Goal: Transaction & Acquisition: Book appointment/travel/reservation

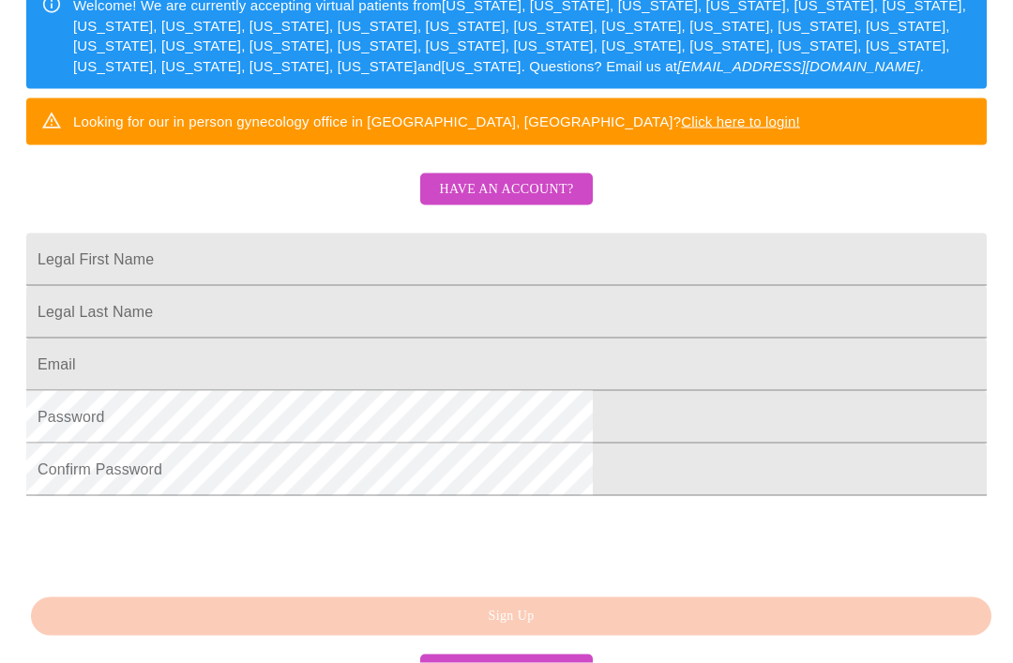
scroll to position [351, 0]
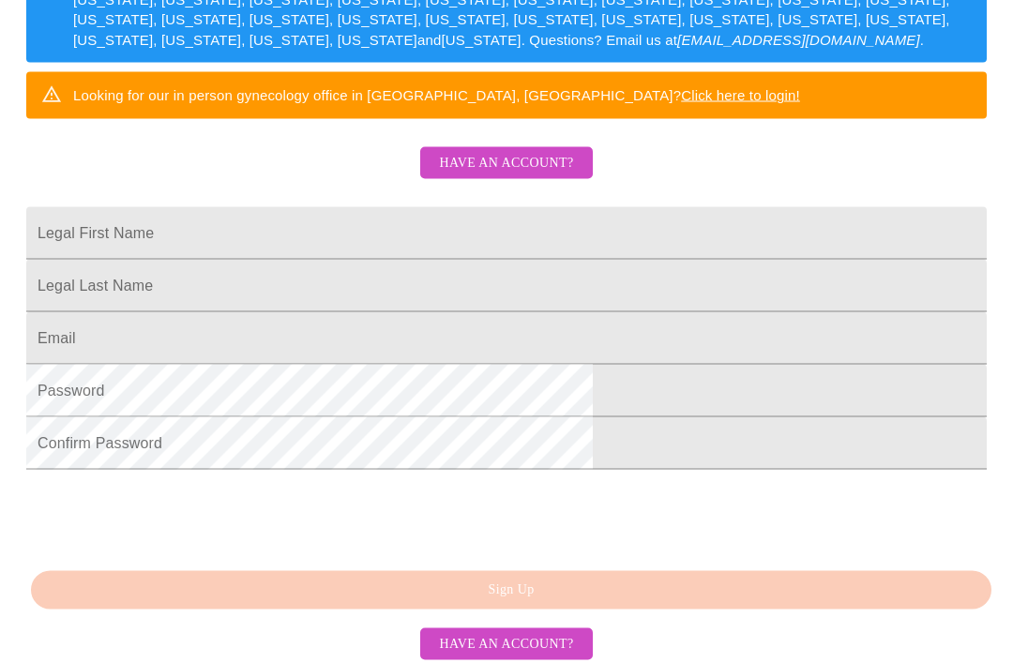
click at [720, 260] on input "Legal First Name" at bounding box center [506, 233] width 960 height 53
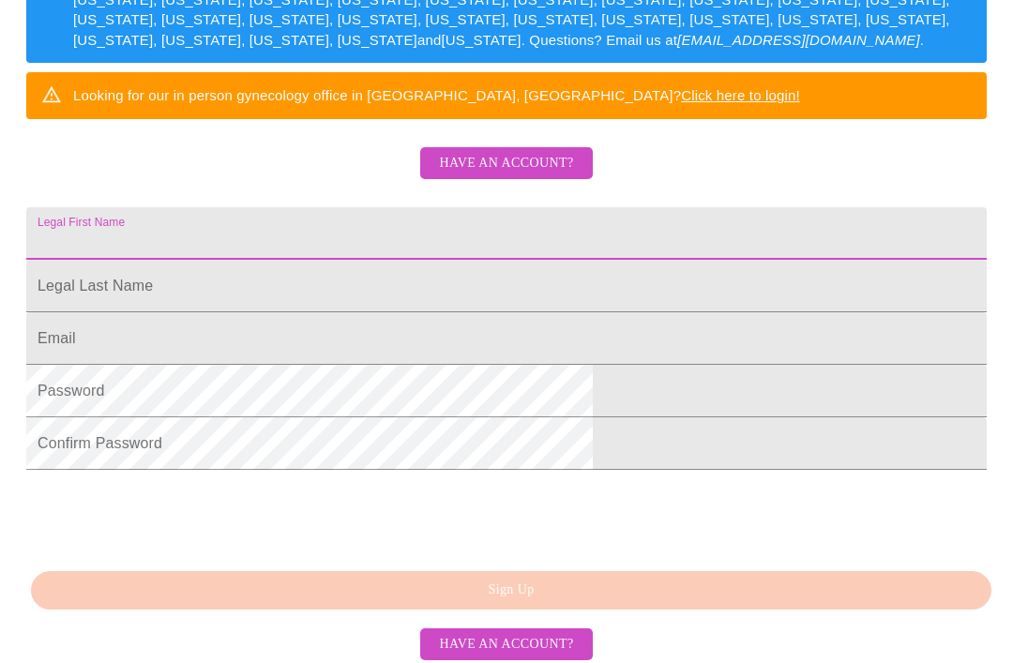
click at [722, 260] on input "Legal First Name" at bounding box center [506, 233] width 960 height 53
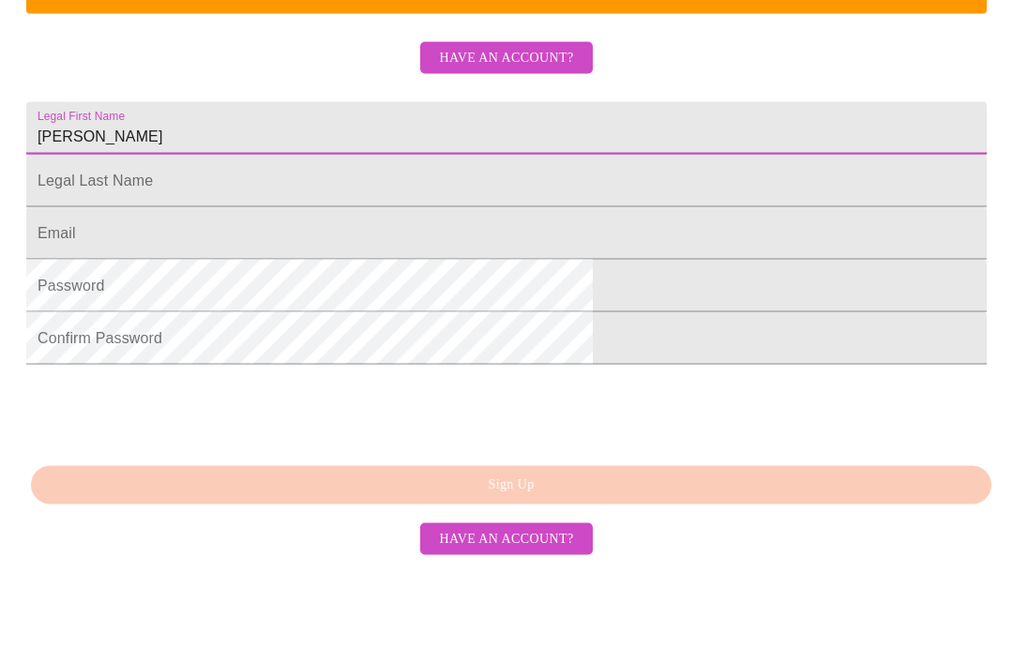
type input "[PERSON_NAME]"
click at [699, 240] on input "Legal First Name" at bounding box center [506, 233] width 960 height 53
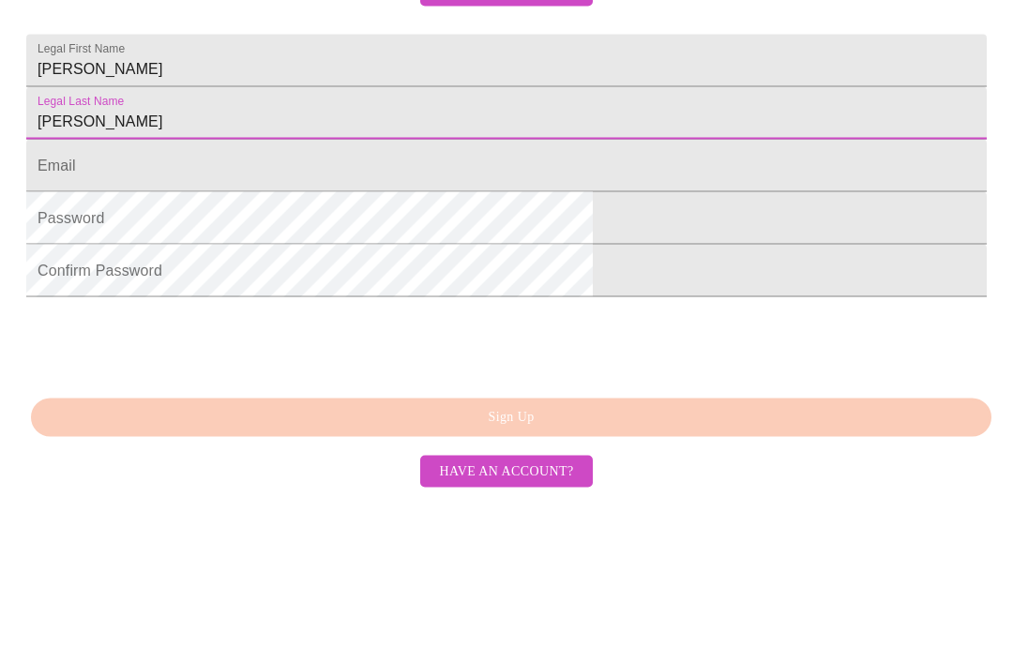
type input "[PERSON_NAME]"
click at [731, 312] on input "Legal First Name" at bounding box center [506, 338] width 960 height 53
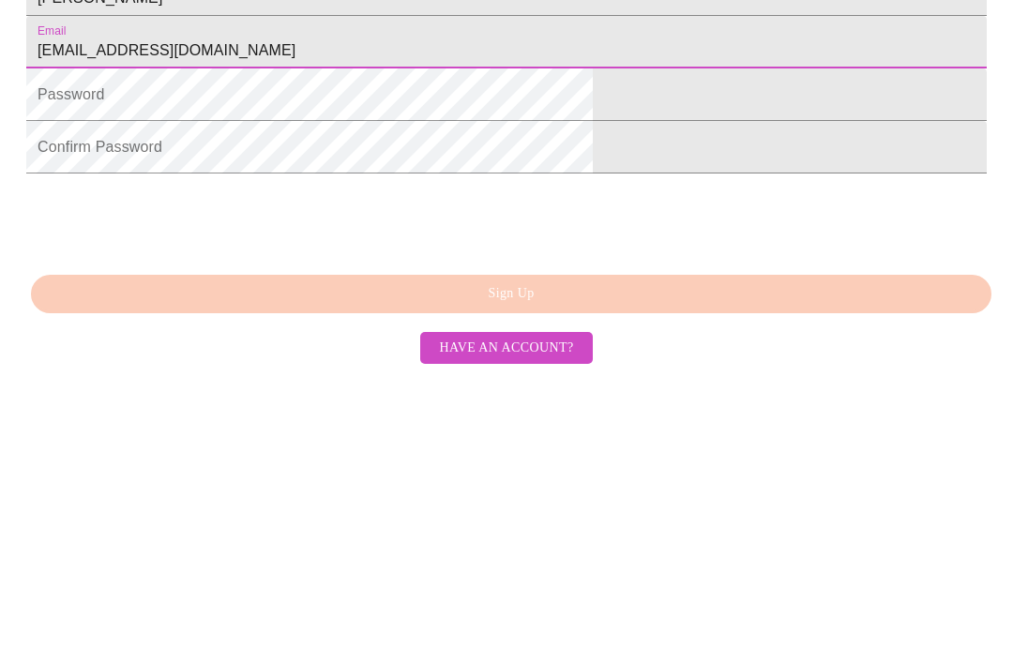
type input "[EMAIL_ADDRESS][DOMAIN_NAME]"
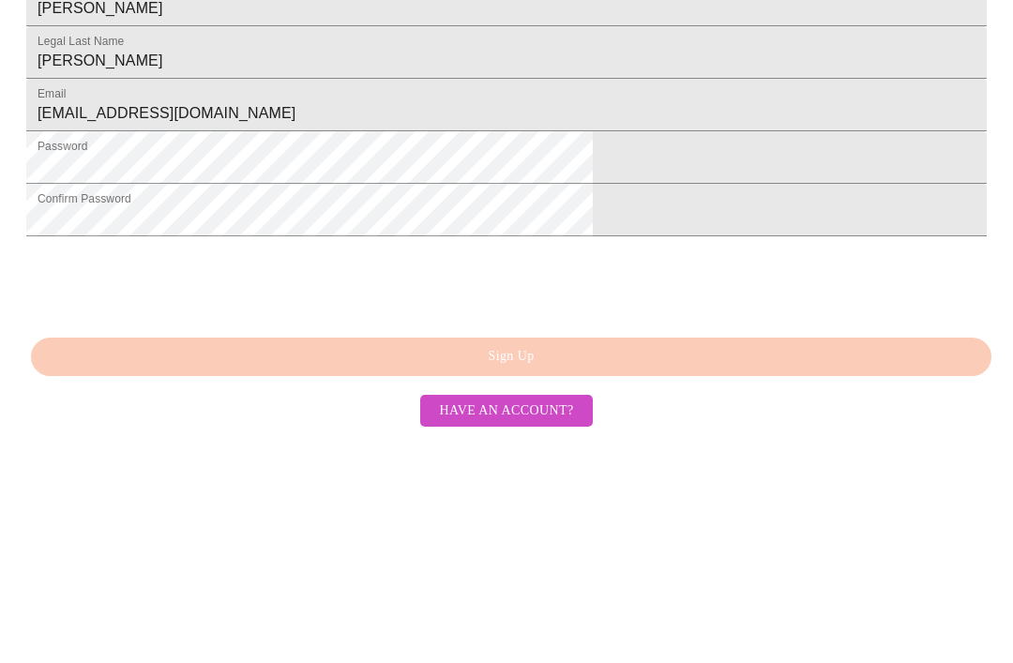
scroll to position [429, 0]
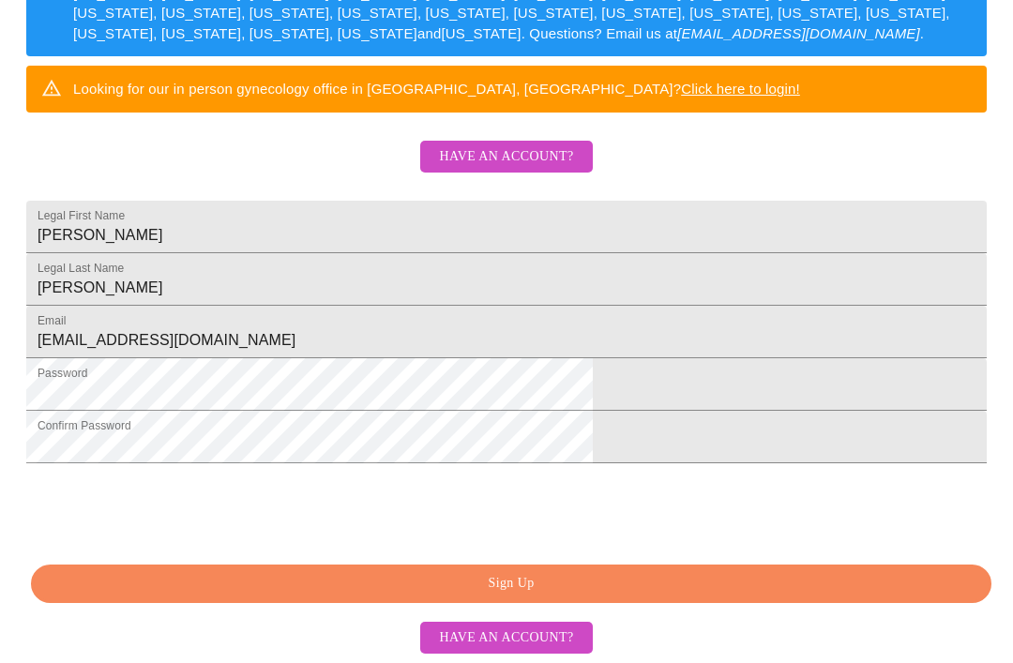
click at [721, 595] on span "Sign Up" at bounding box center [511, 583] width 917 height 23
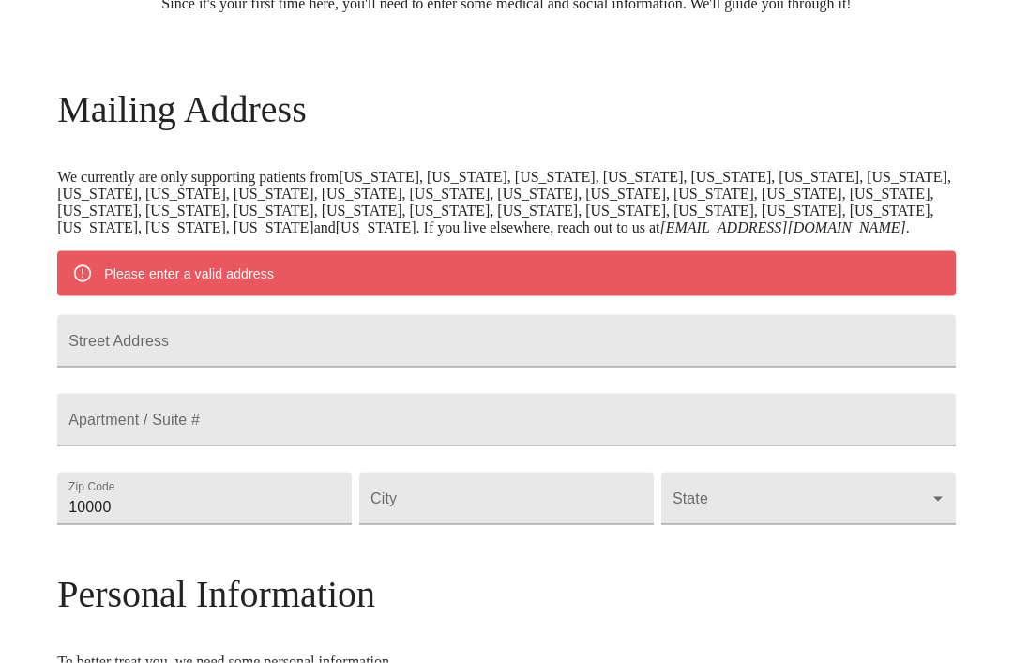
scroll to position [247, 0]
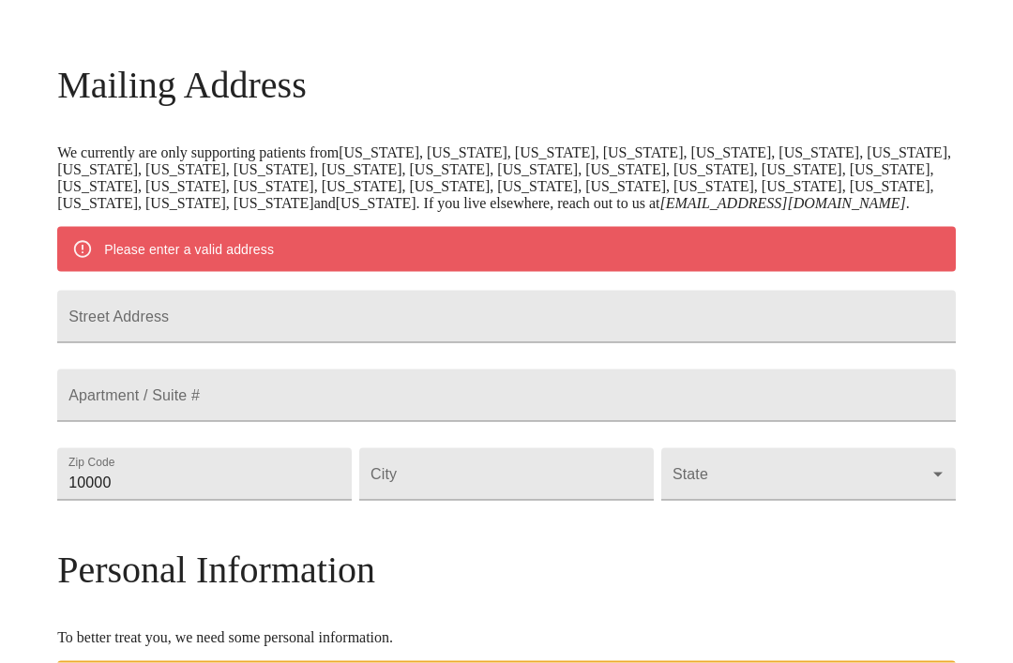
click at [776, 343] on input "Street Address" at bounding box center [506, 317] width 898 height 53
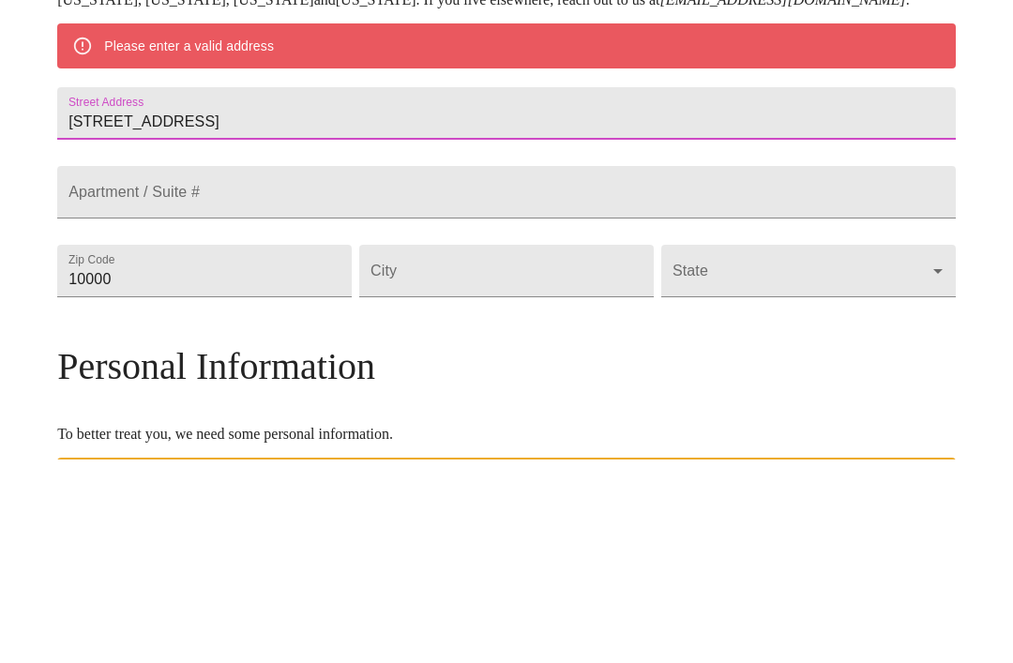
type input "[STREET_ADDRESS]"
click at [683, 291] on input "Street Address" at bounding box center [506, 317] width 898 height 53
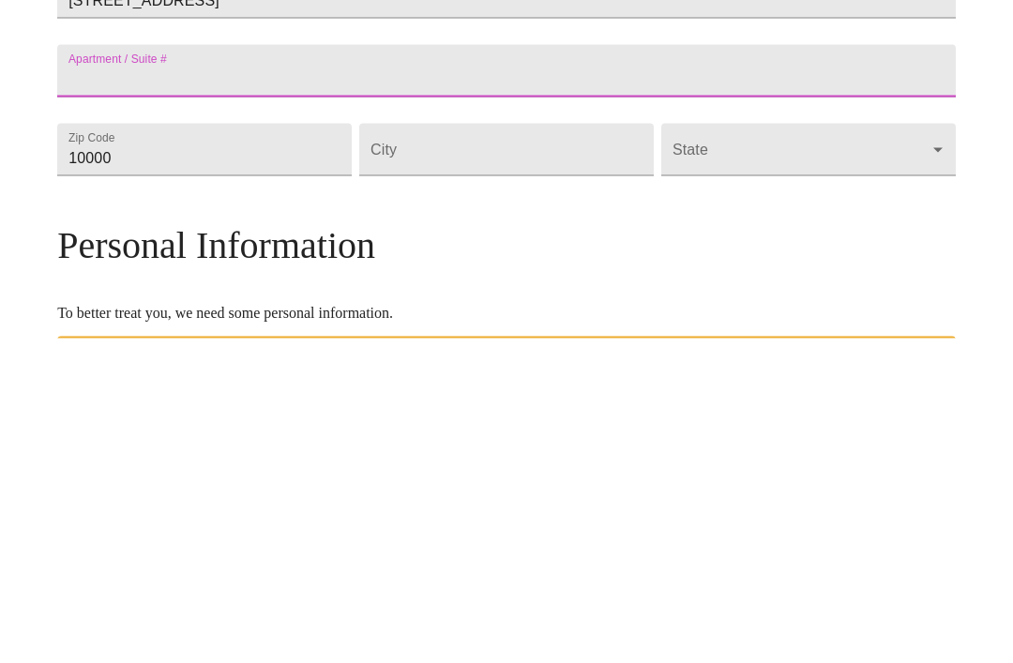
click at [345, 448] on input "10000" at bounding box center [204, 474] width 294 height 53
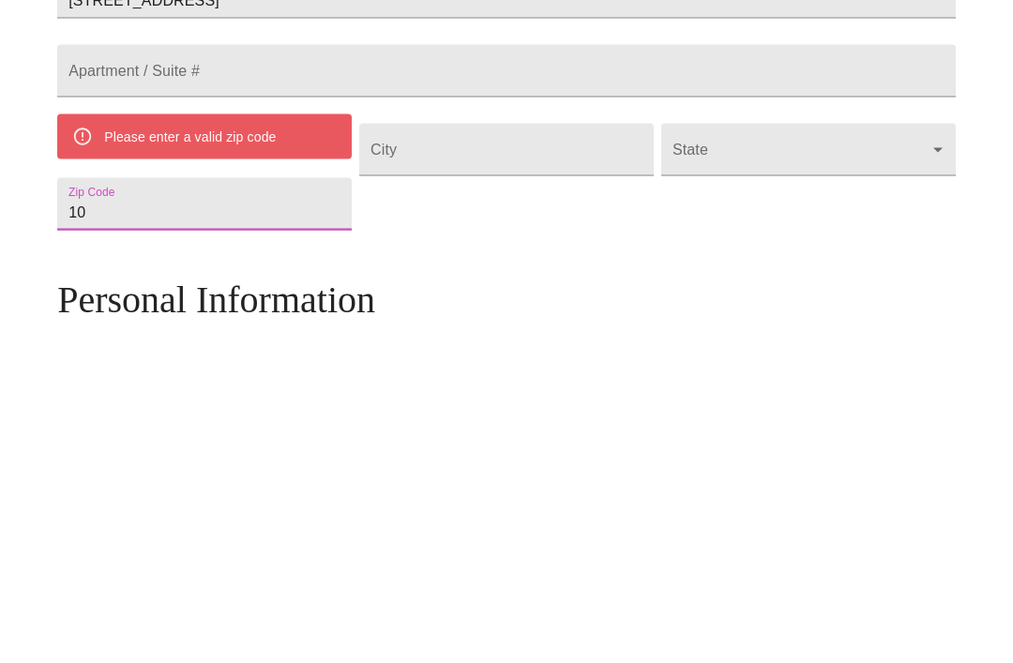
type input "1"
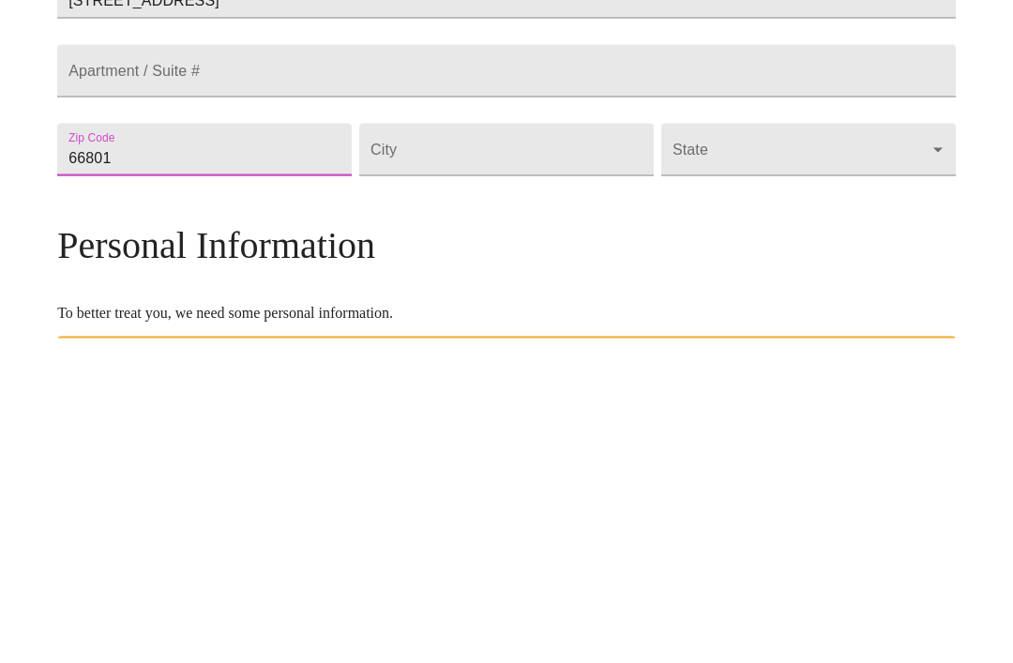
type input "66801"
click at [567, 448] on input "Street Address" at bounding box center [506, 474] width 294 height 53
type input "Emporia"
click at [755, 231] on body "MyMenopauseRx Welcome to MyMenopauseRx Since it's your first time here, you'll …" at bounding box center [507, 500] width 998 height 1479
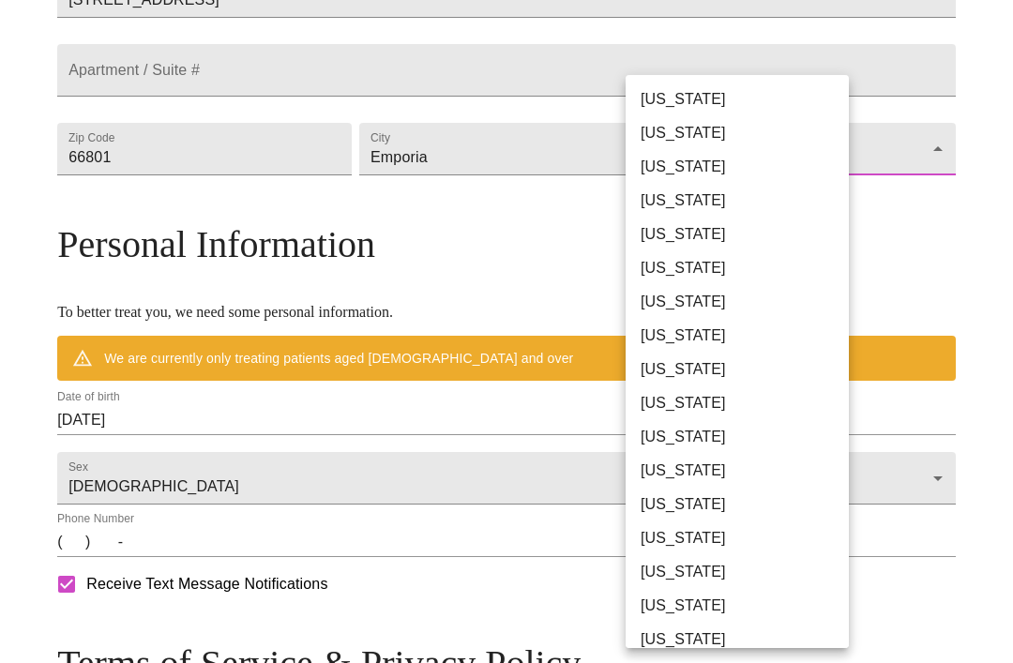
click at [727, 613] on li "[US_STATE]" at bounding box center [736, 606] width 223 height 34
type input "[US_STATE]"
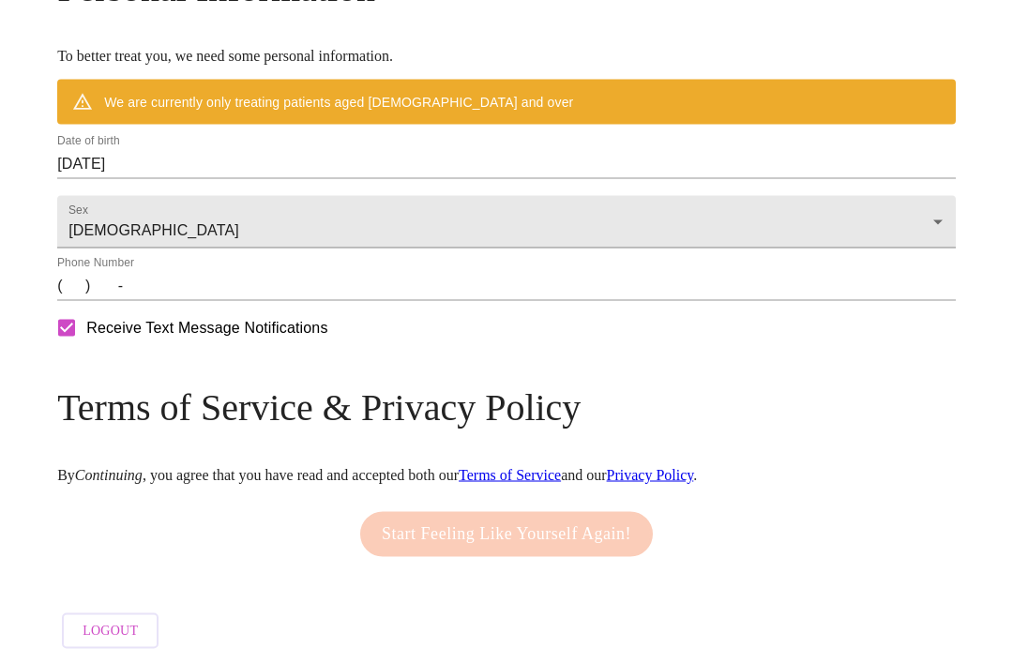
scroll to position [774, 0]
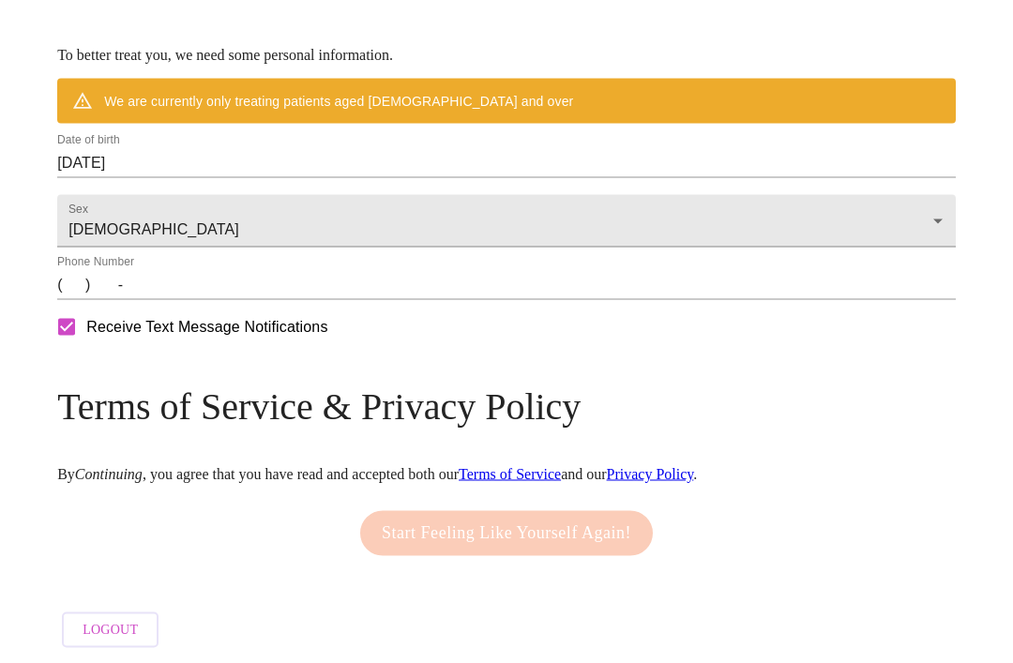
click at [727, 300] on input "(   )    -" at bounding box center [506, 285] width 898 height 30
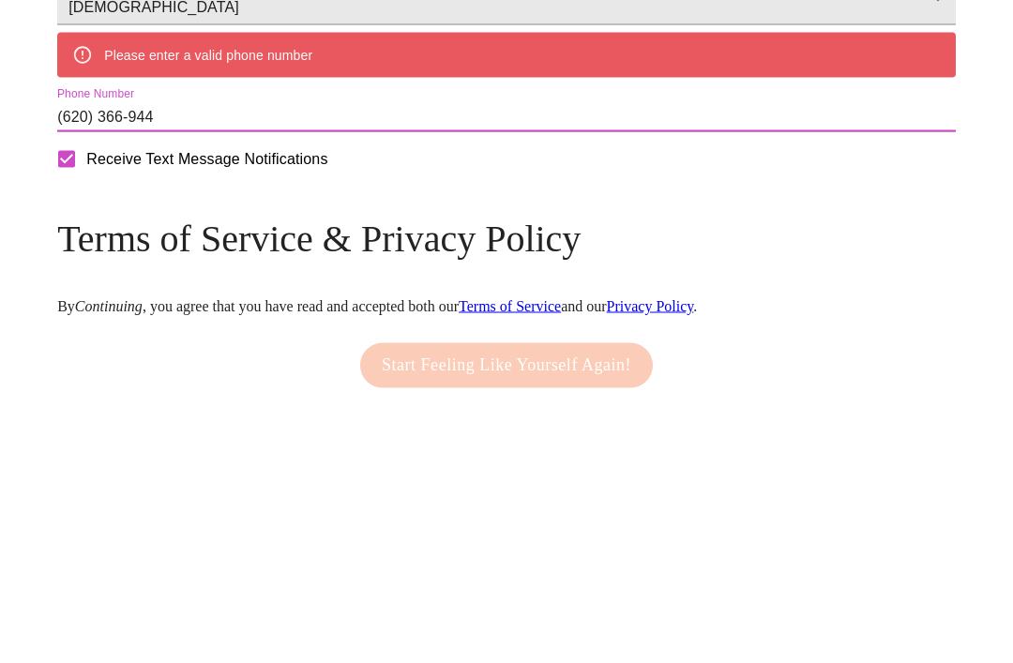
type input "[PHONE_NUMBER]"
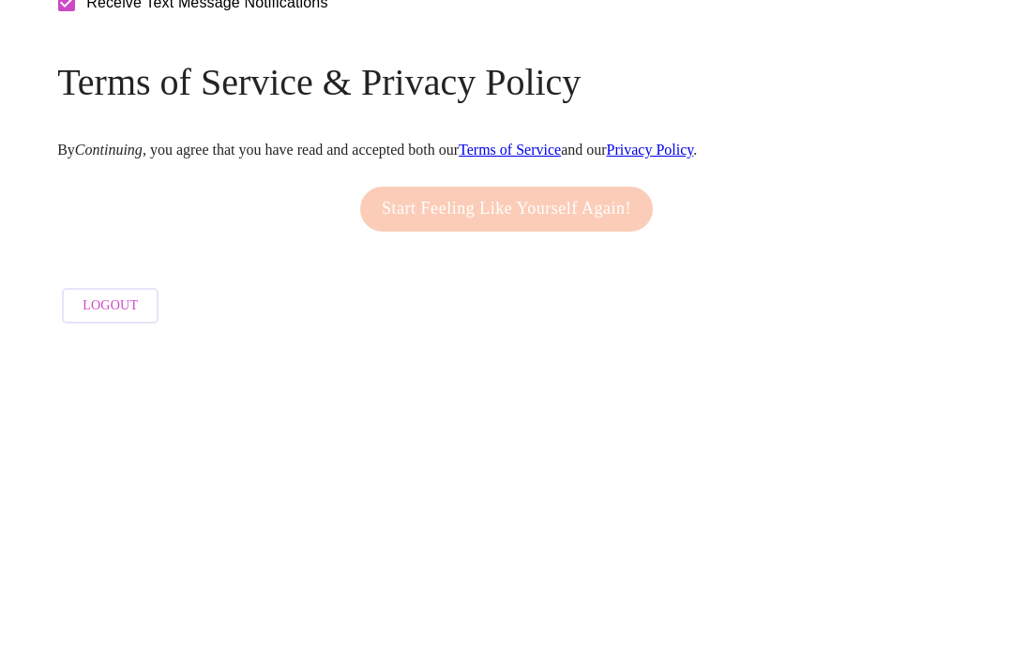
scroll to position [898, 0]
click at [618, 500] on div "Start Feeling Like Yourself Again!" at bounding box center [506, 532] width 302 height 64
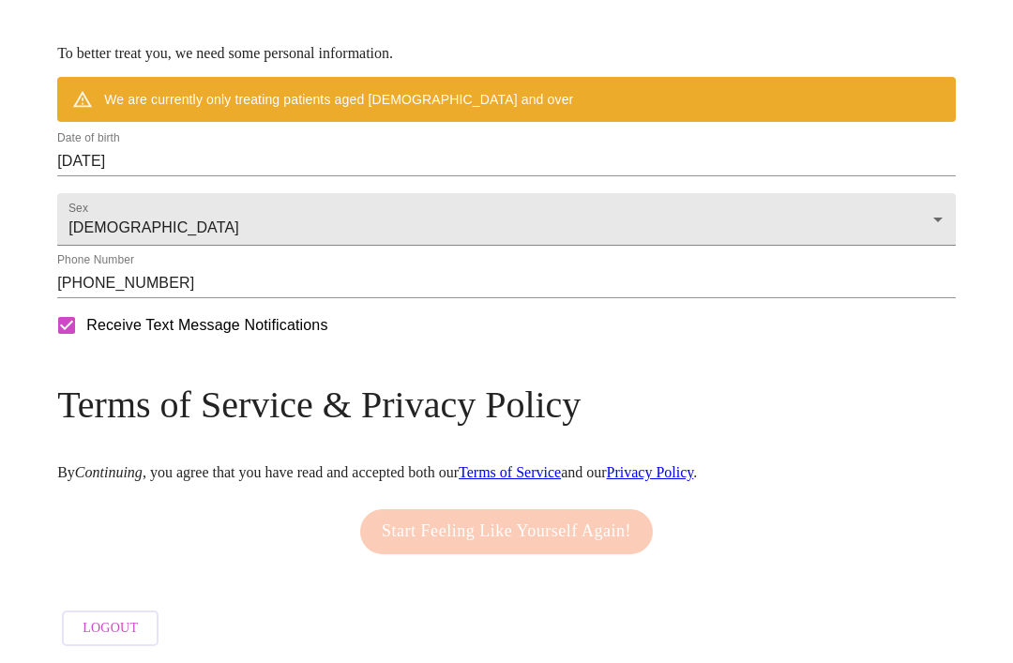
click at [703, 173] on input "[DATE]" at bounding box center [506, 161] width 898 height 30
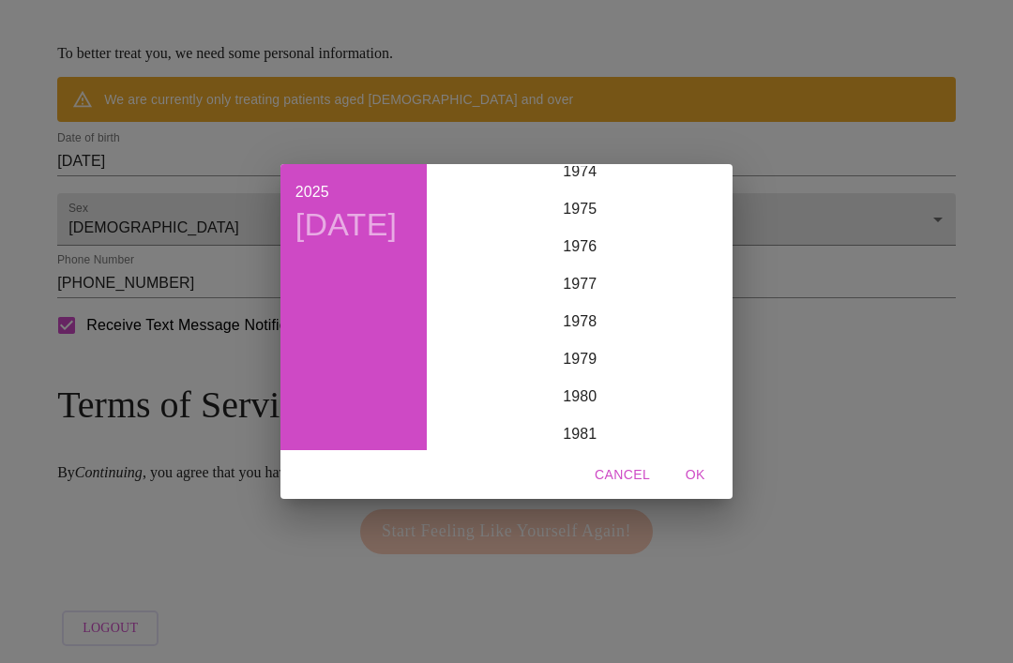
scroll to position [2813, 0]
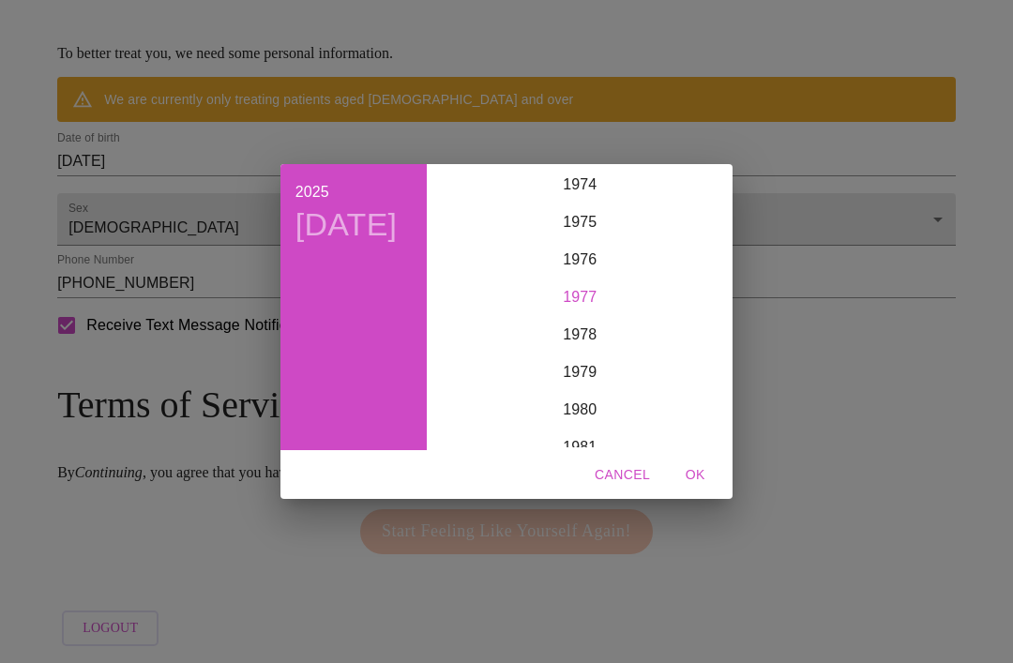
click at [614, 316] on div "1977" at bounding box center [579, 297] width 291 height 38
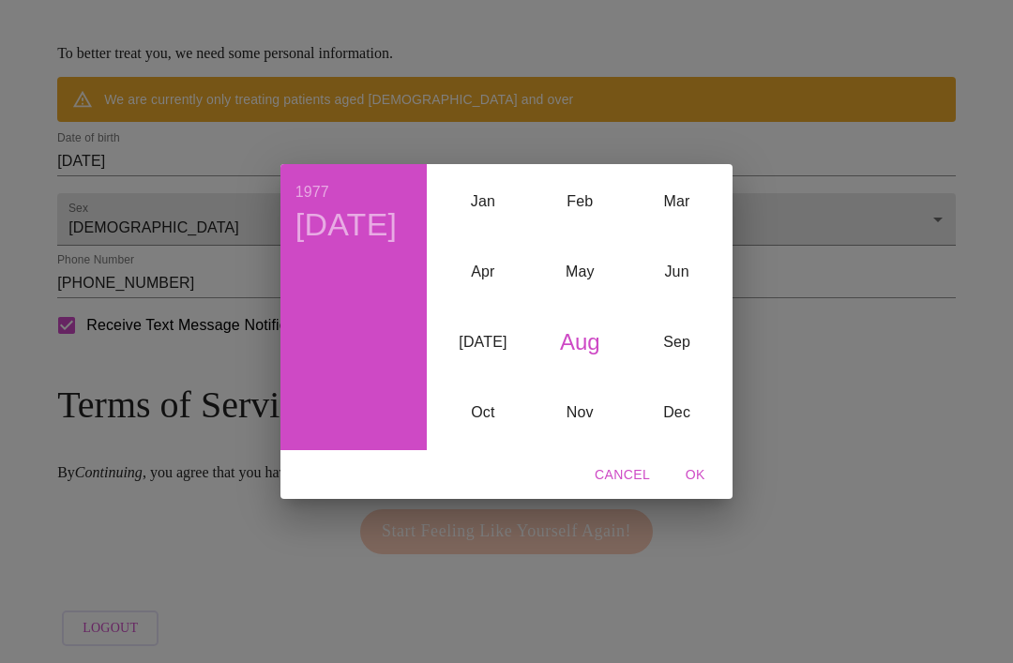
click at [578, 369] on div "Aug" at bounding box center [580, 342] width 97 height 70
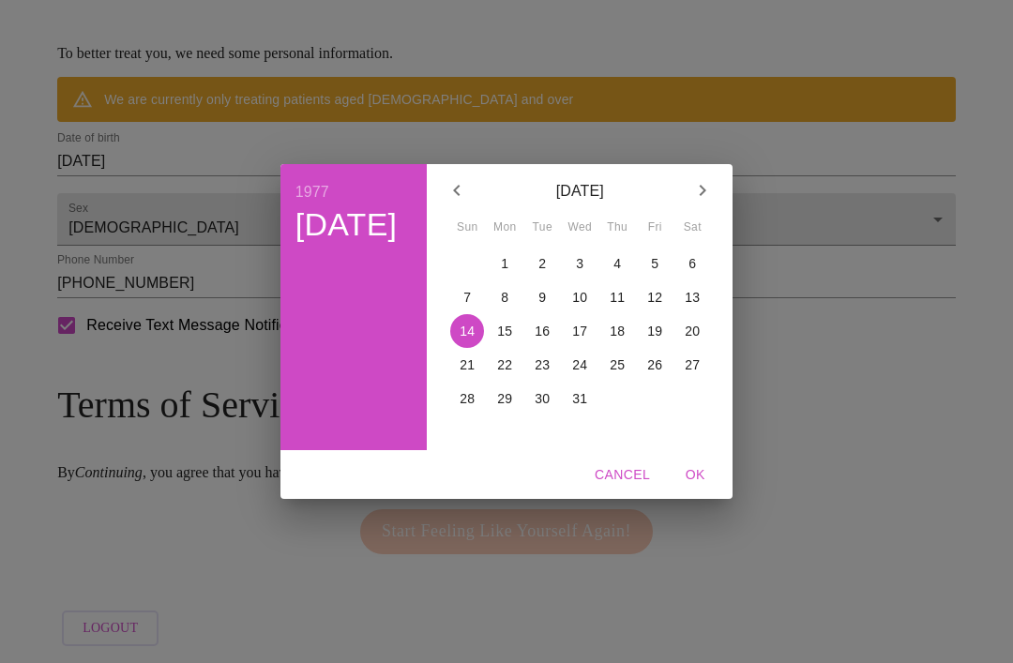
click at [582, 340] on p "17" at bounding box center [579, 331] width 15 height 19
click at [694, 487] on span "OK" at bounding box center [694, 474] width 45 height 23
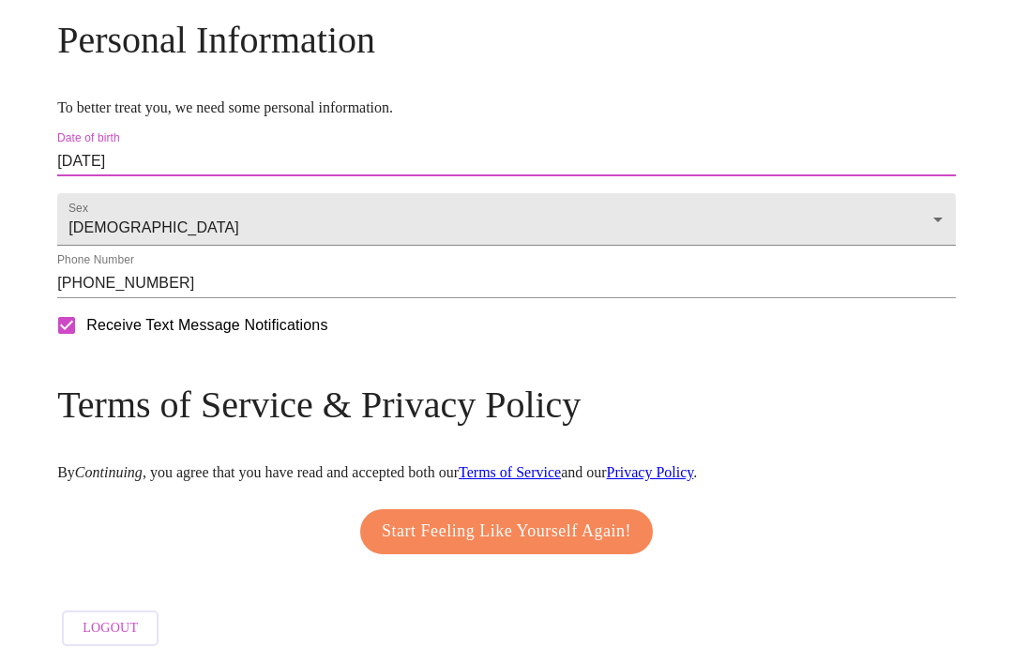
type input "[DATE]"
click at [625, 547] on span "Start Feeling Like Yourself Again!" at bounding box center [506, 532] width 249 height 30
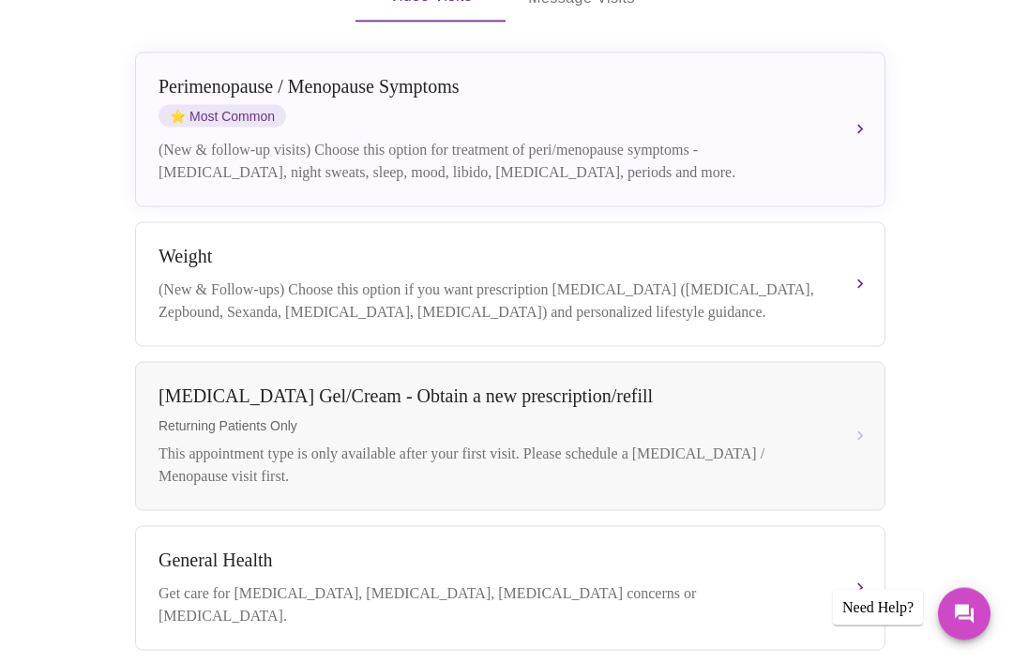
scroll to position [434, 0]
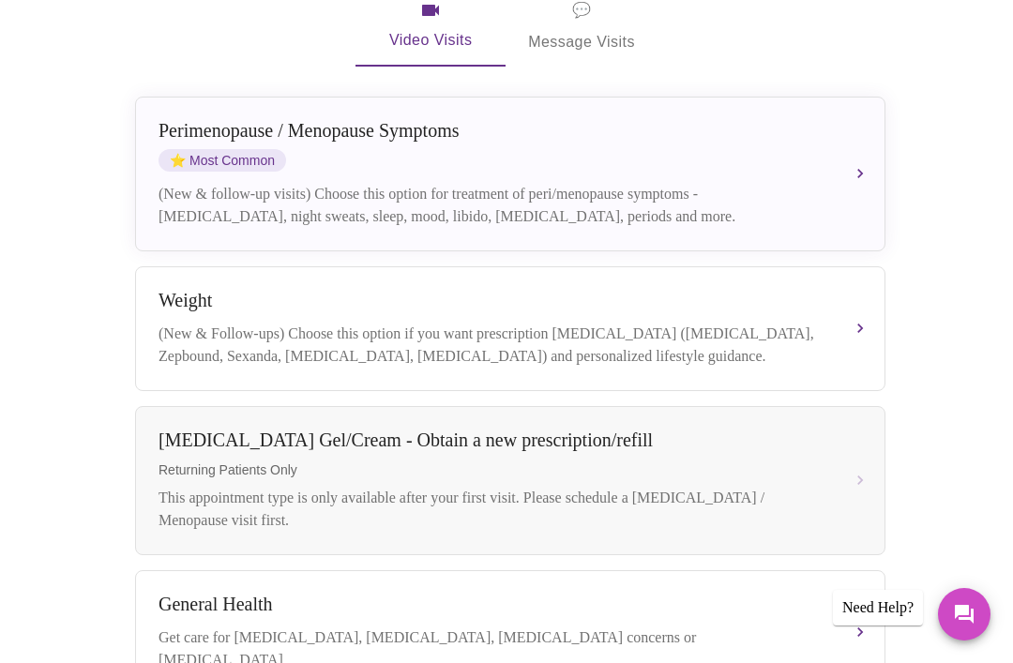
click at [840, 132] on div "[MEDICAL_DATA] / Menopause Symptoms ⭐ Most Common (New & follow-up visits) Choo…" at bounding box center [509, 174] width 703 height 108
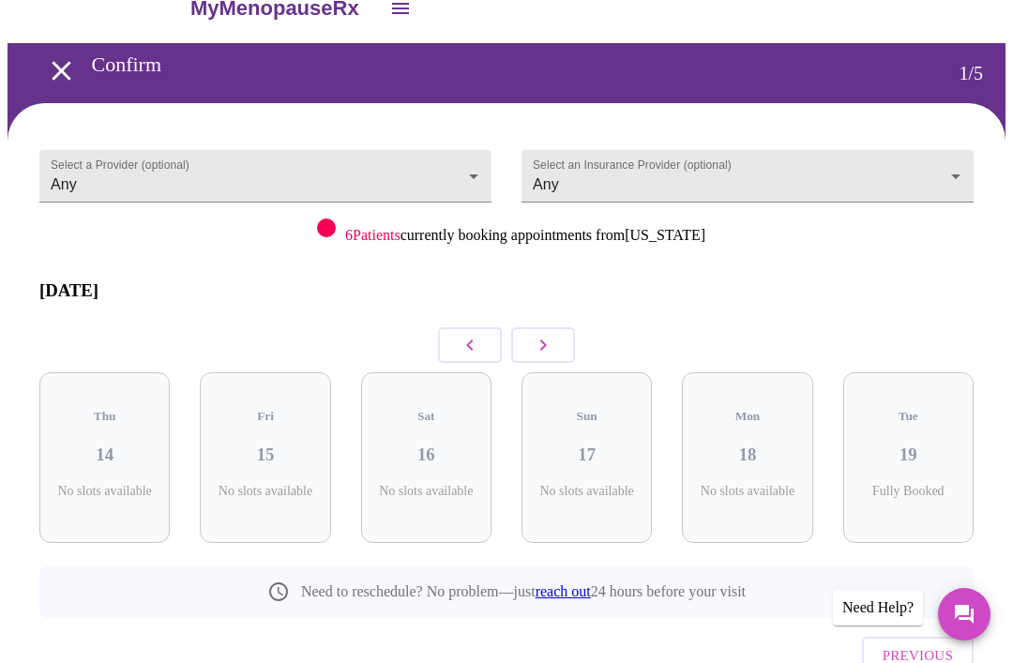
click at [752, 444] on h3 "18" at bounding box center [747, 454] width 100 height 21
click at [921, 444] on h3 "19" at bounding box center [908, 454] width 100 height 21
click at [539, 334] on icon "button" at bounding box center [543, 345] width 23 height 23
click at [246, 444] on h3 "20" at bounding box center [265, 454] width 100 height 21
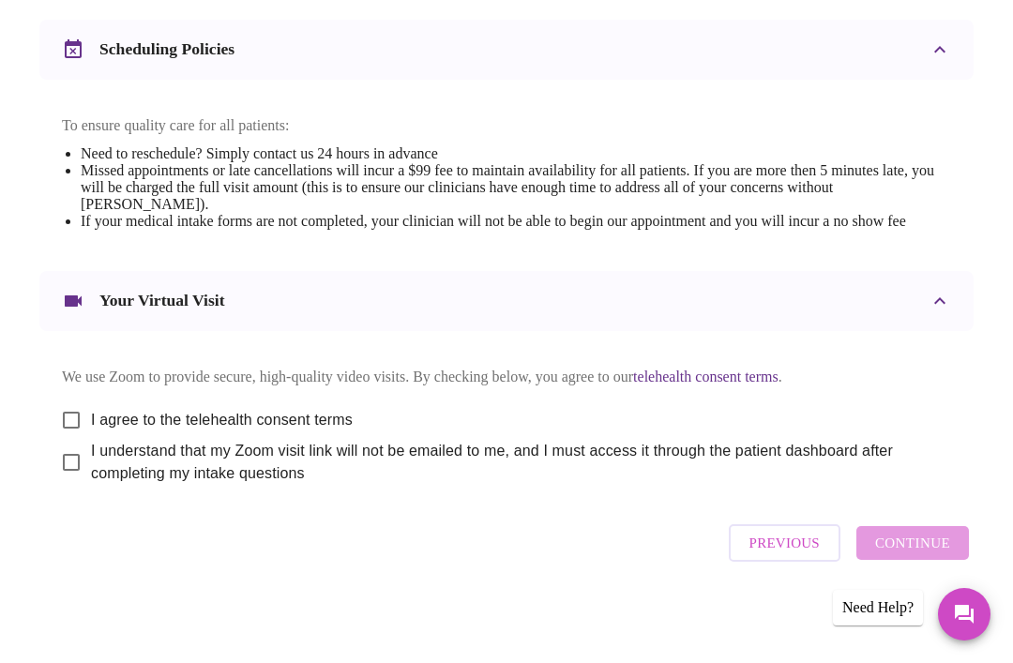
scroll to position [696, 0]
click at [52, 440] on input "I agree to the telehealth consent terms" at bounding box center [71, 419] width 39 height 39
checkbox input "true"
click at [67, 482] on input "I understand that my Zoom visit link will not be emailed to me, and I must acce…" at bounding box center [71, 462] width 39 height 39
checkbox input "true"
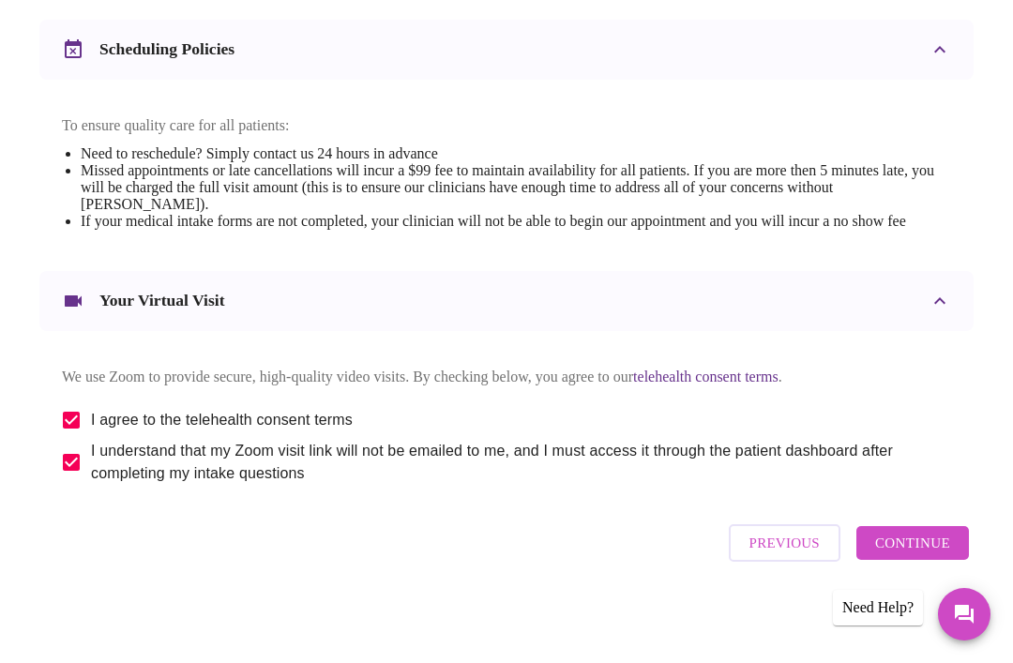
click at [933, 555] on span "Continue" at bounding box center [912, 543] width 75 height 24
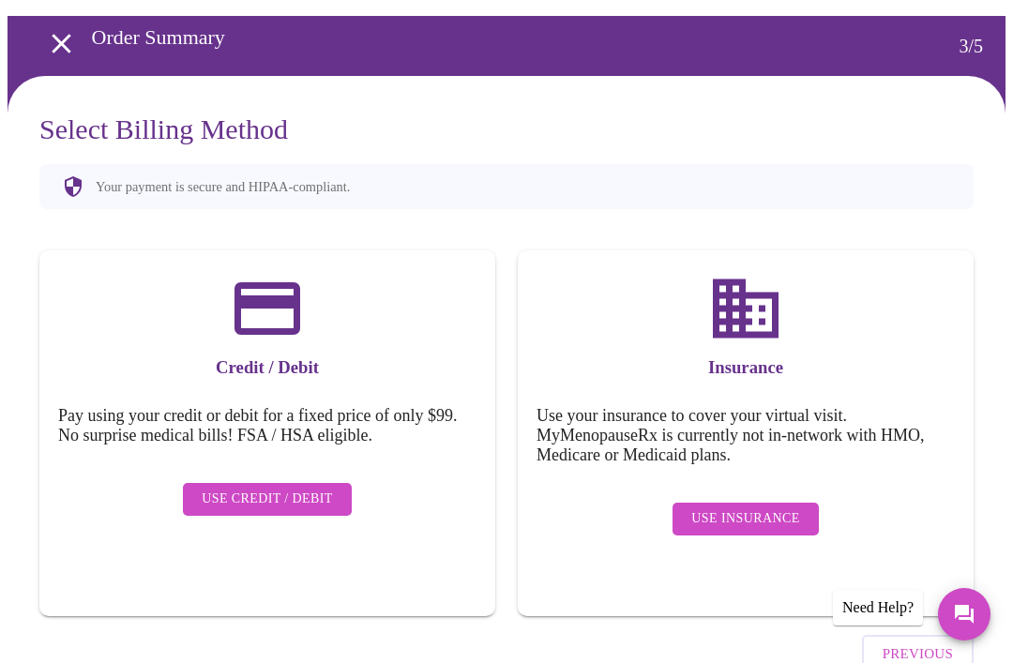
click at [291, 488] on span "Use Credit / Debit" at bounding box center [267, 499] width 131 height 23
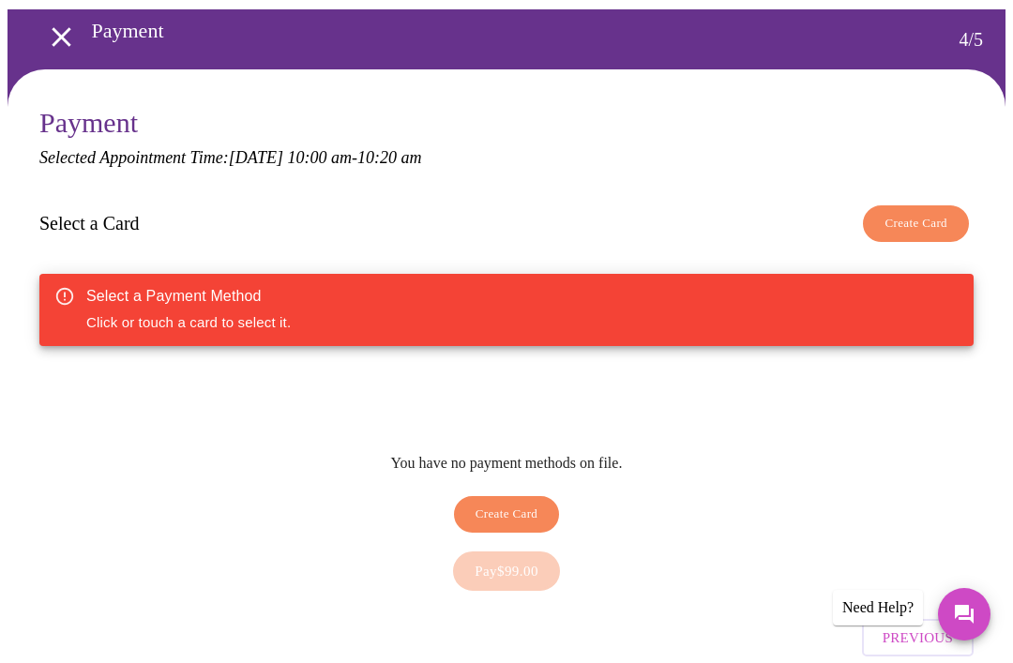
scroll to position [78, 0]
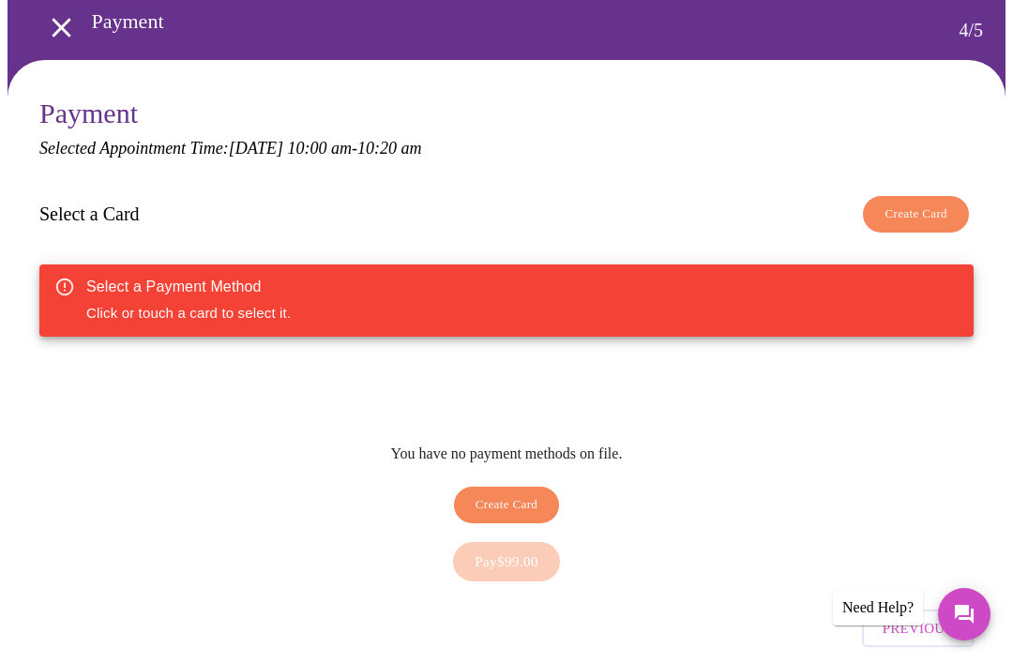
click at [933, 209] on span "Create Card" at bounding box center [915, 214] width 63 height 22
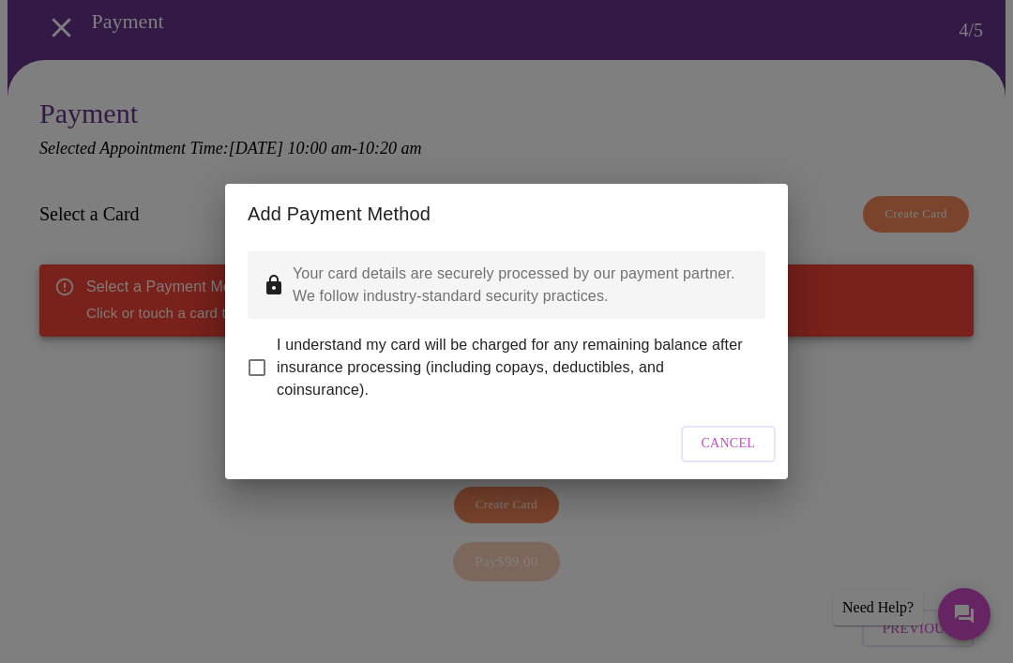
click at [248, 383] on input "I understand my card will be charged for any remaining balance after insurance …" at bounding box center [256, 367] width 39 height 39
checkbox input "true"
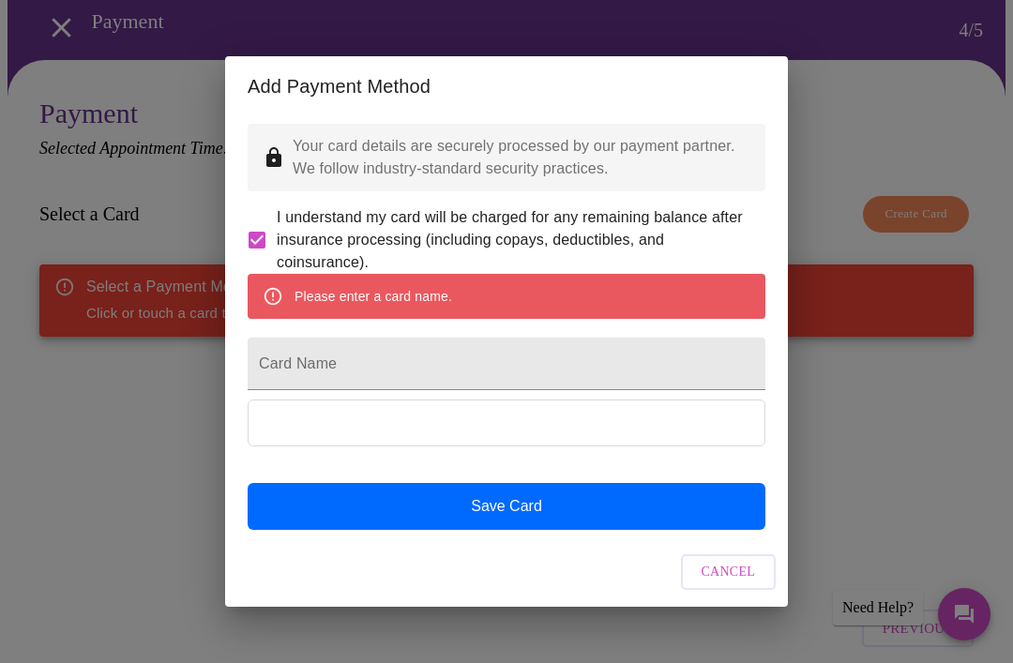
click at [658, 371] on input "Card Name" at bounding box center [507, 364] width 518 height 53
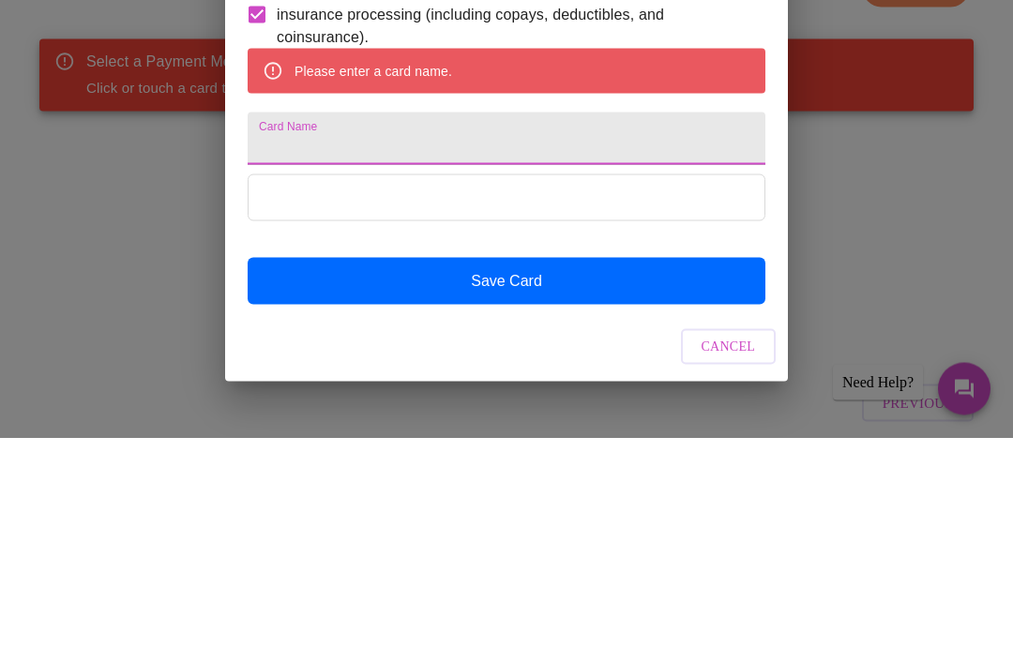
click at [641, 338] on input "Card Name" at bounding box center [507, 364] width 518 height 53
click at [642, 338] on input "Card Name" at bounding box center [507, 364] width 518 height 53
click at [637, 338] on input "Card Name" at bounding box center [507, 364] width 518 height 53
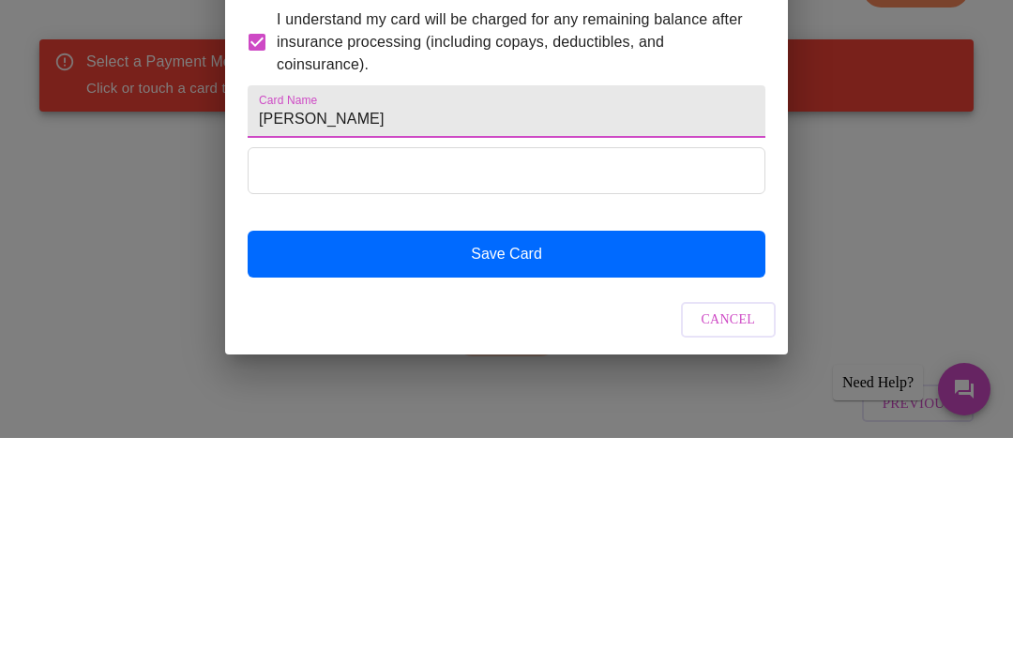
type input "[PERSON_NAME]"
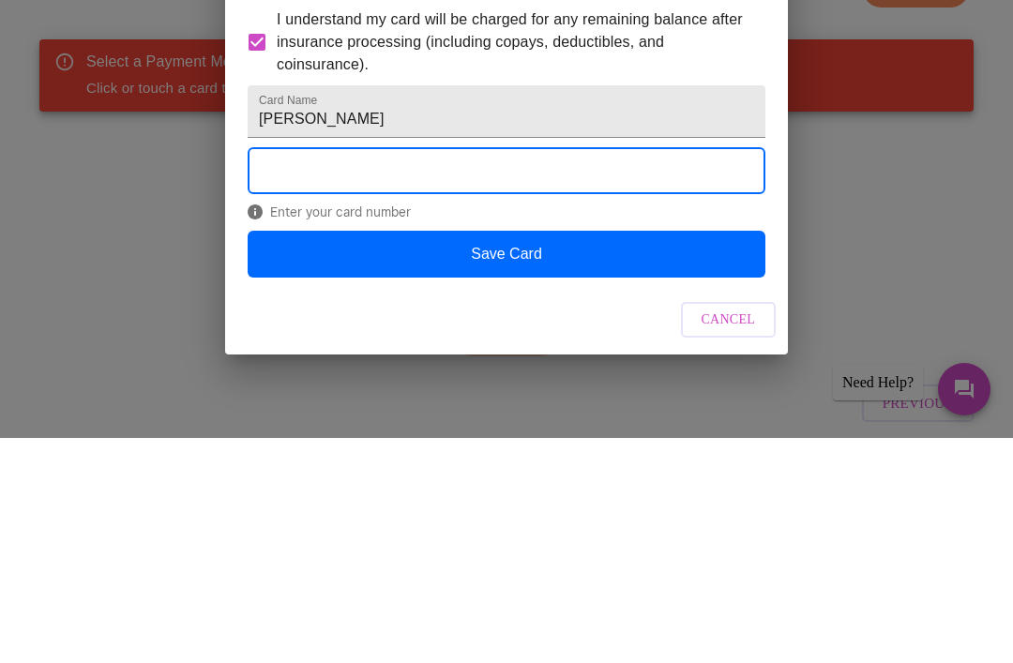
click at [653, 456] on button "Save Card" at bounding box center [507, 479] width 518 height 47
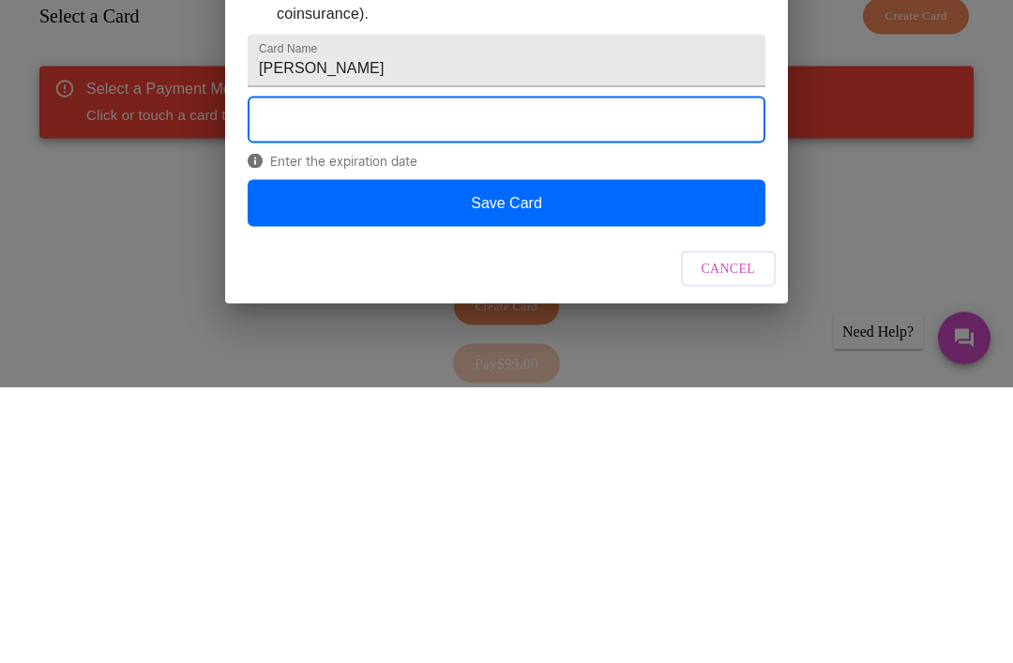
scroll to position [144, 0]
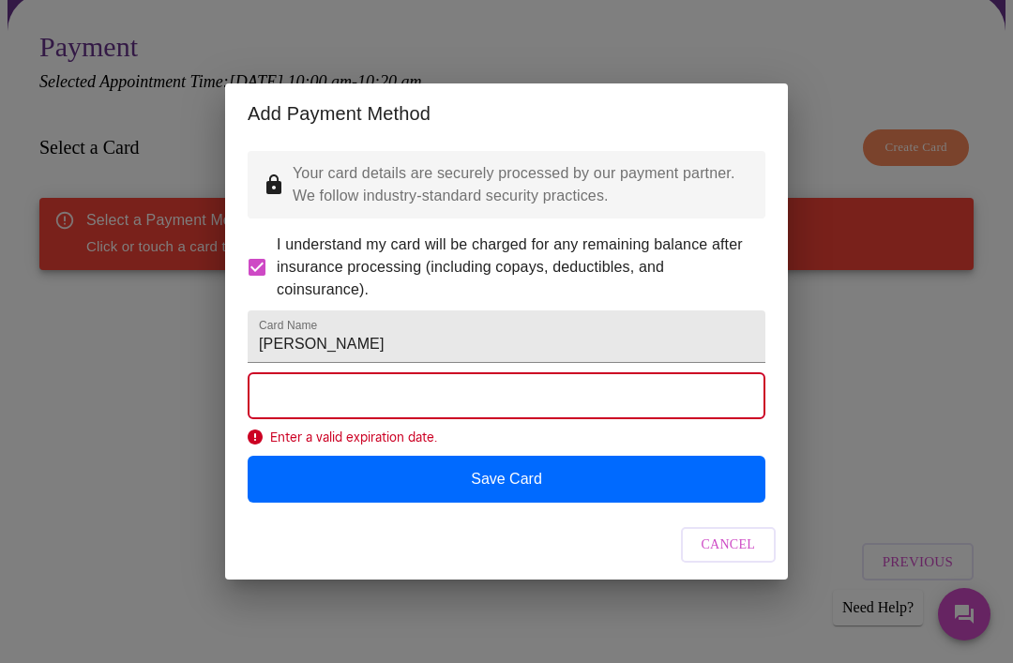
click at [662, 503] on button "Save Card" at bounding box center [507, 479] width 518 height 47
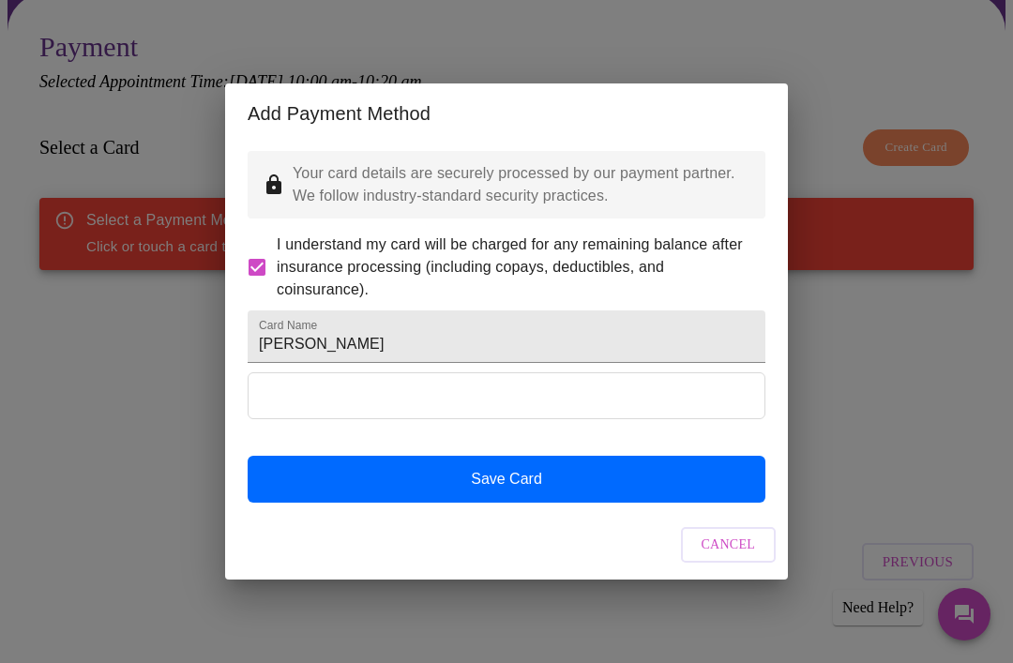
click at [677, 328] on input "[PERSON_NAME]" at bounding box center [507, 336] width 518 height 53
click at [636, 503] on button "Save Card" at bounding box center [507, 479] width 518 height 47
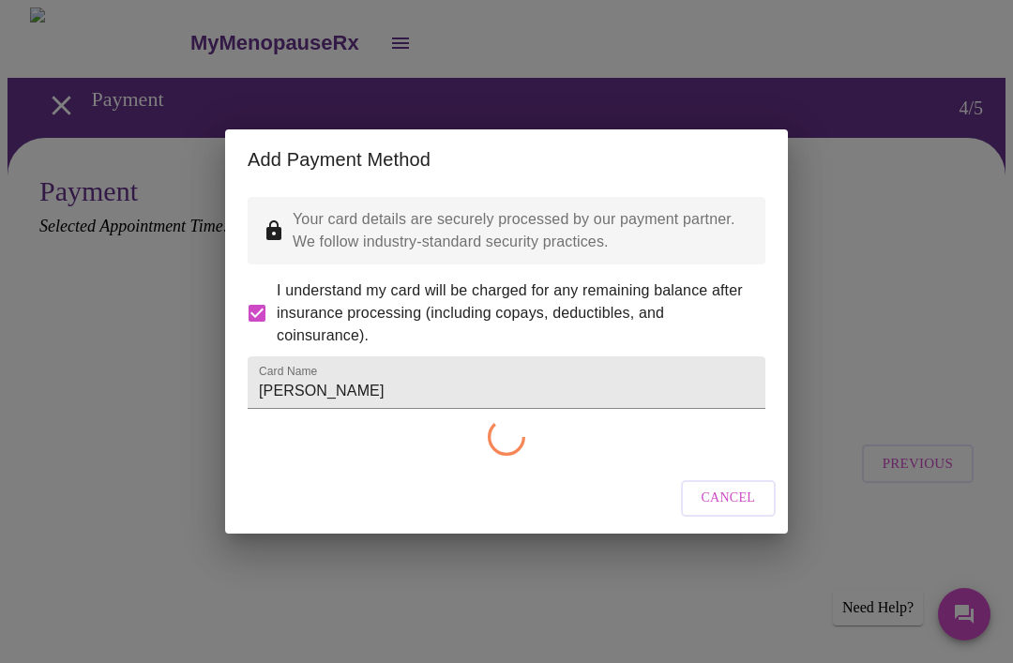
scroll to position [0, 0]
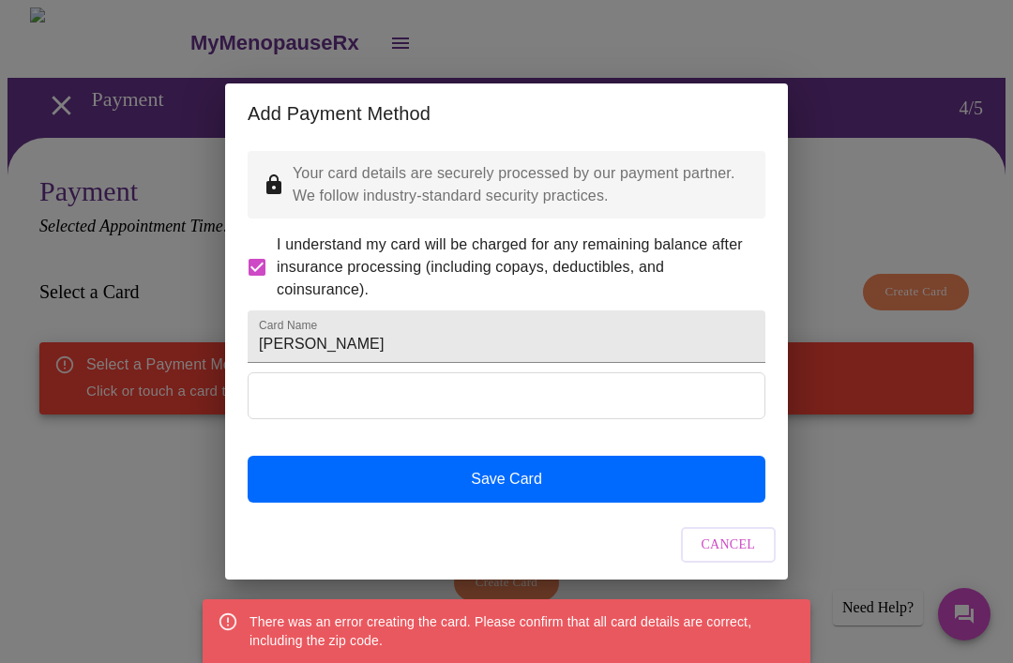
click at [830, 182] on div "Add Payment Method Your card details are securely processed by our payment part…" at bounding box center [506, 331] width 1013 height 663
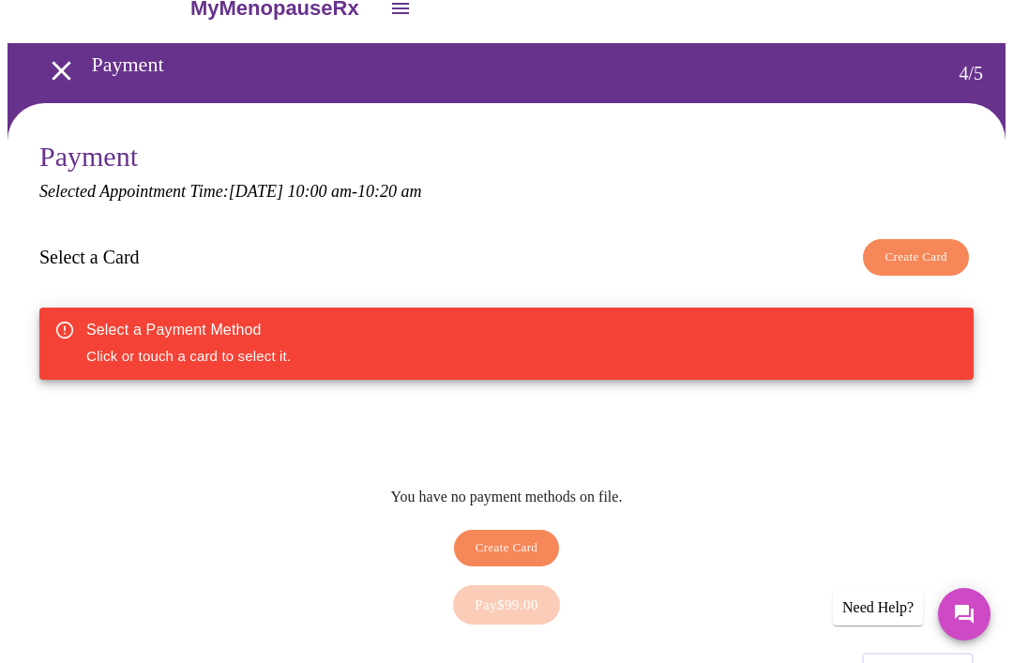
scroll to position [84, 0]
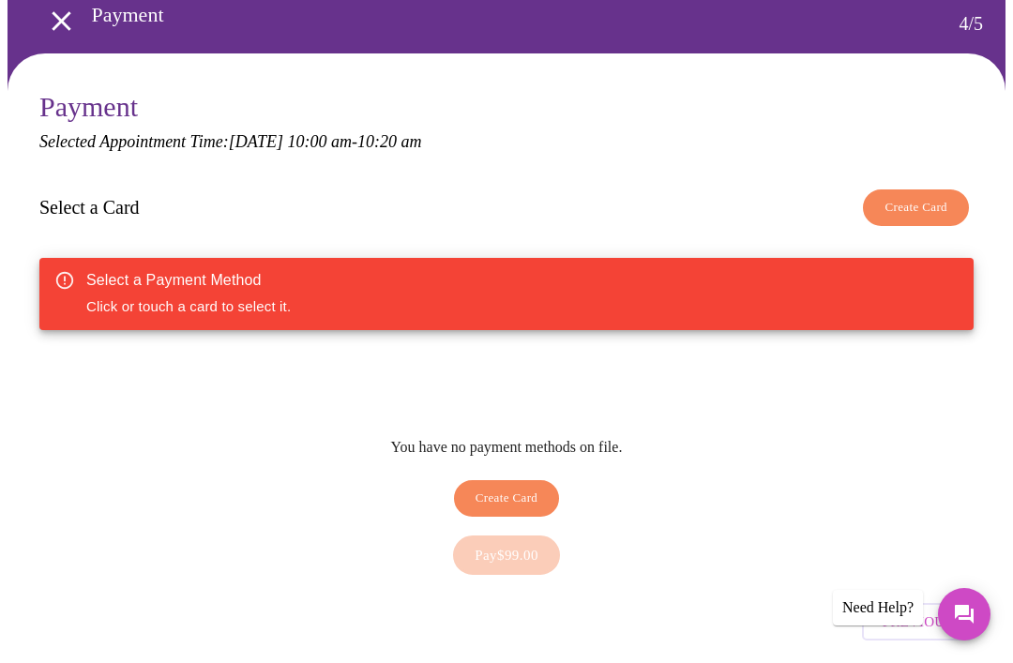
click at [530, 488] on span "Create Card" at bounding box center [506, 499] width 63 height 22
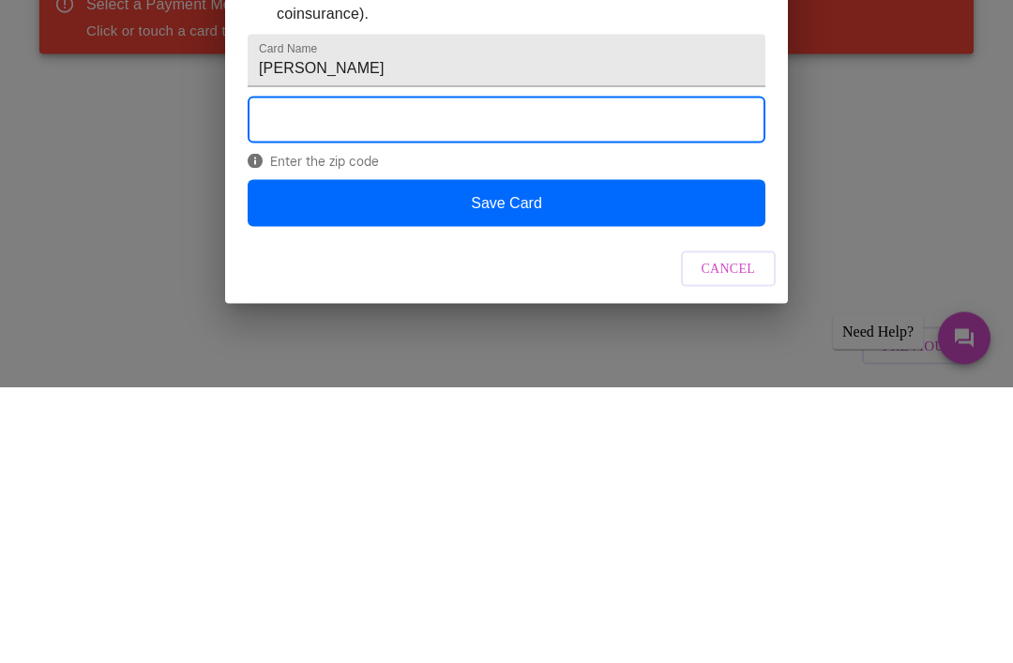
click at [622, 456] on button "Save Card" at bounding box center [507, 479] width 518 height 47
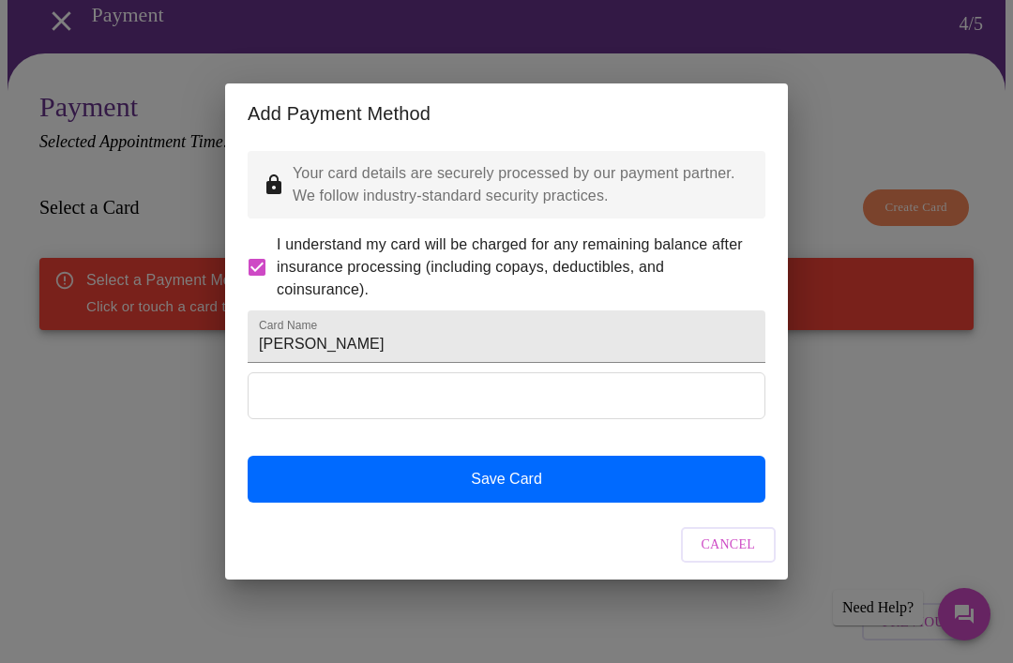
scroll to position [0, 0]
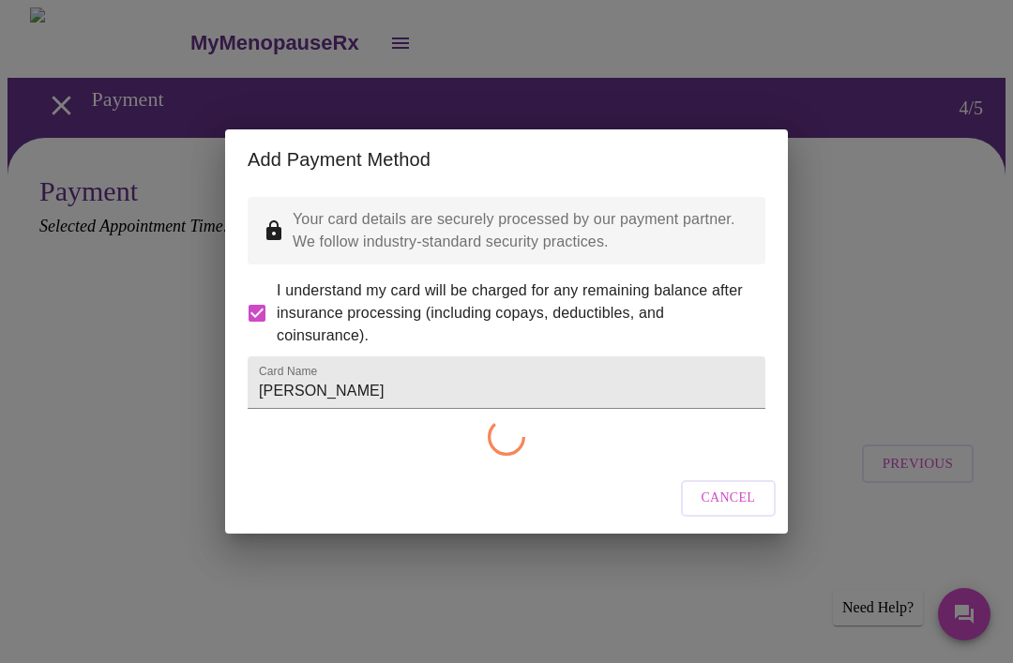
checkbox input "false"
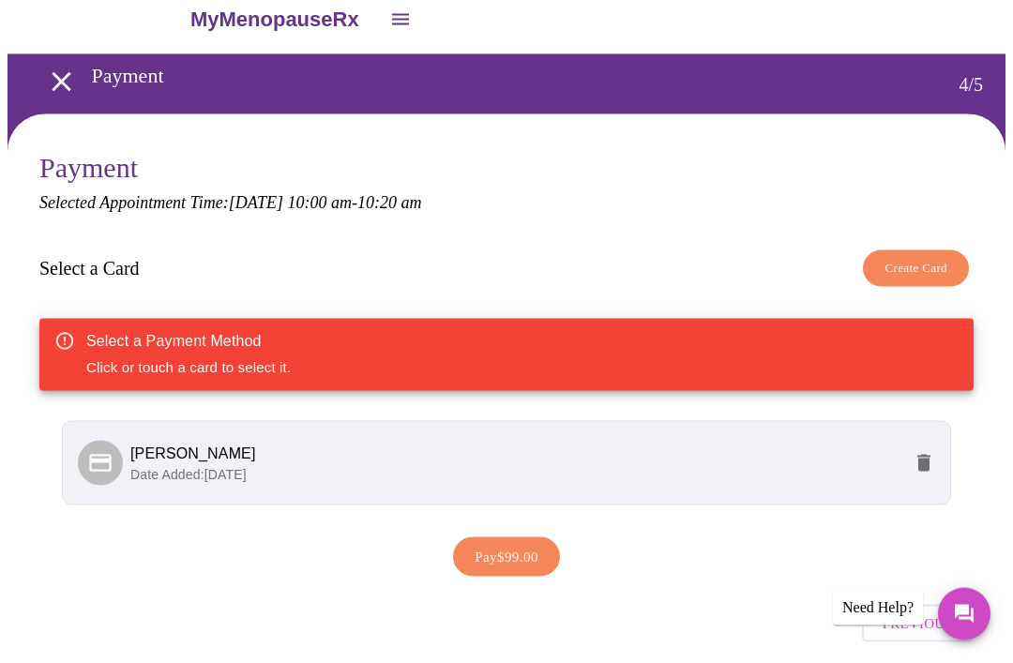
scroll to position [36, 0]
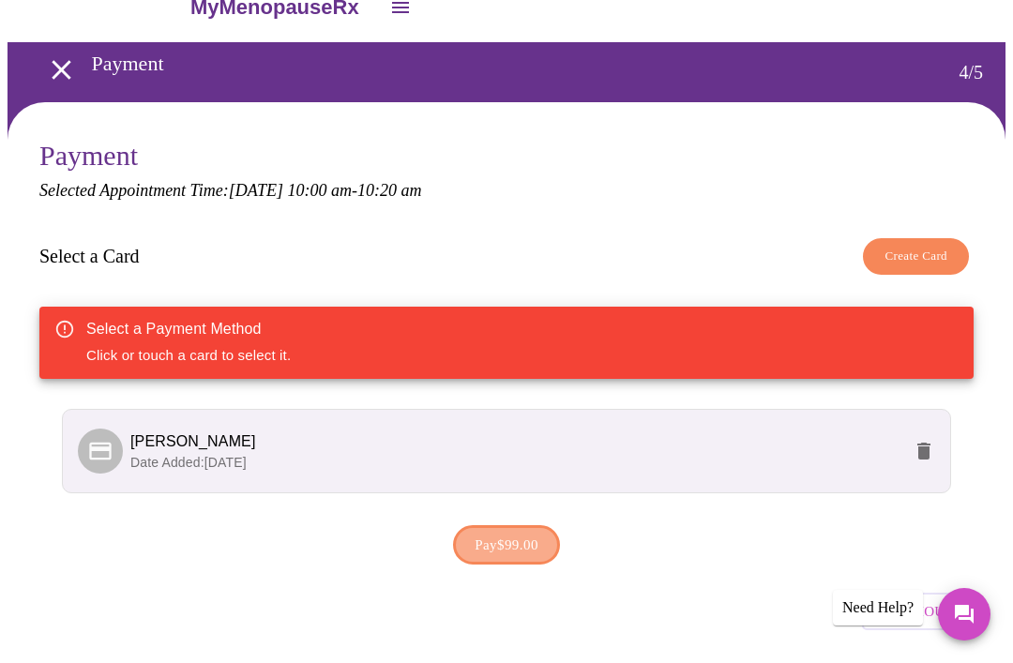
click at [515, 548] on span "Pay $99.00" at bounding box center [506, 545] width 64 height 24
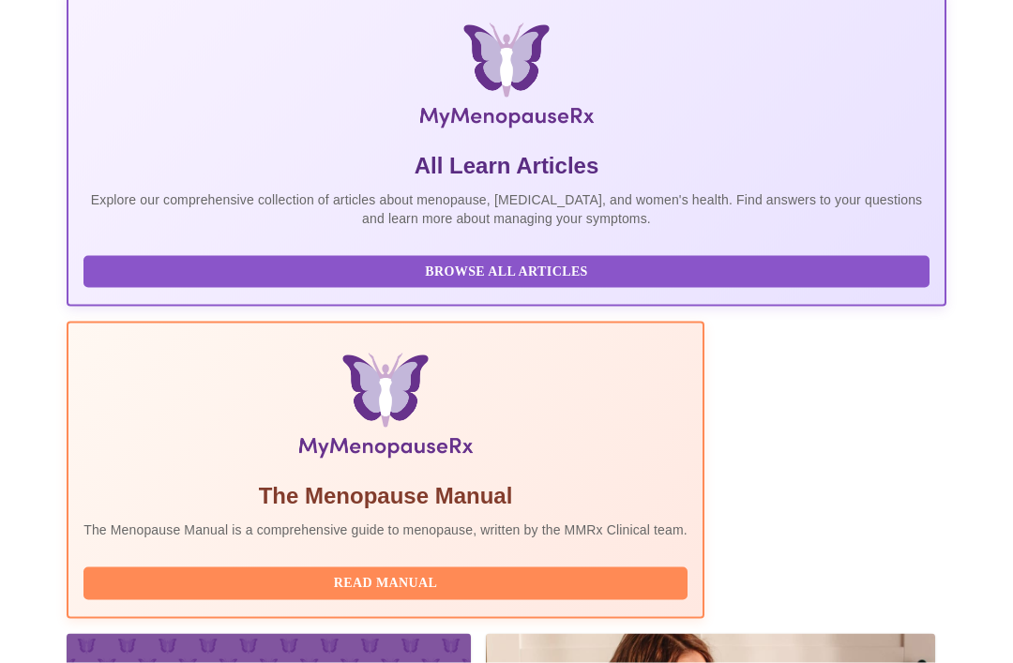
scroll to position [401, 0]
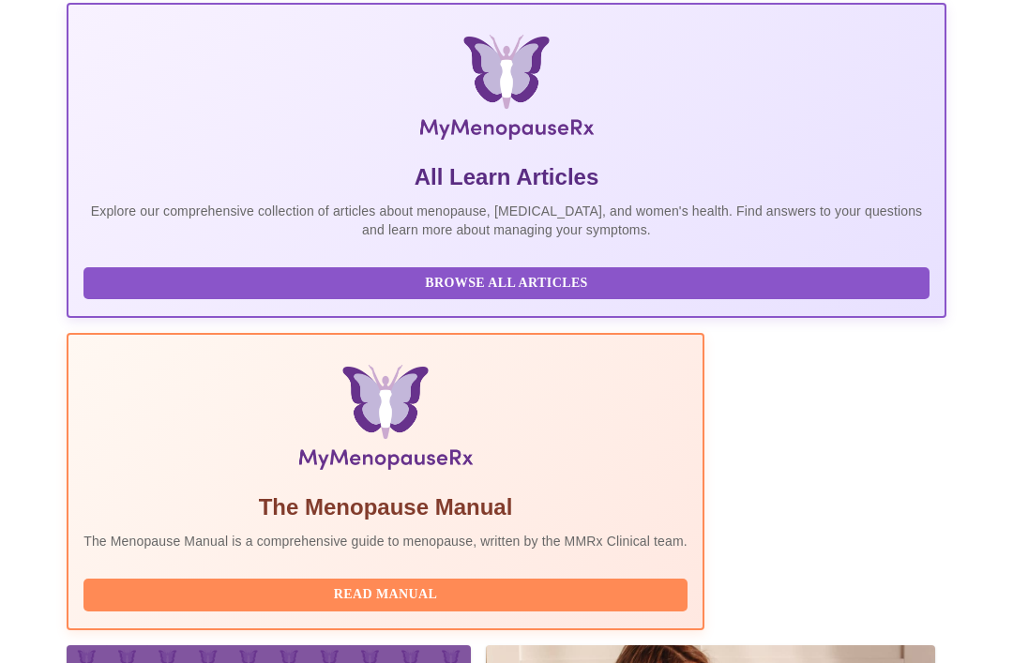
scroll to position [0, 648]
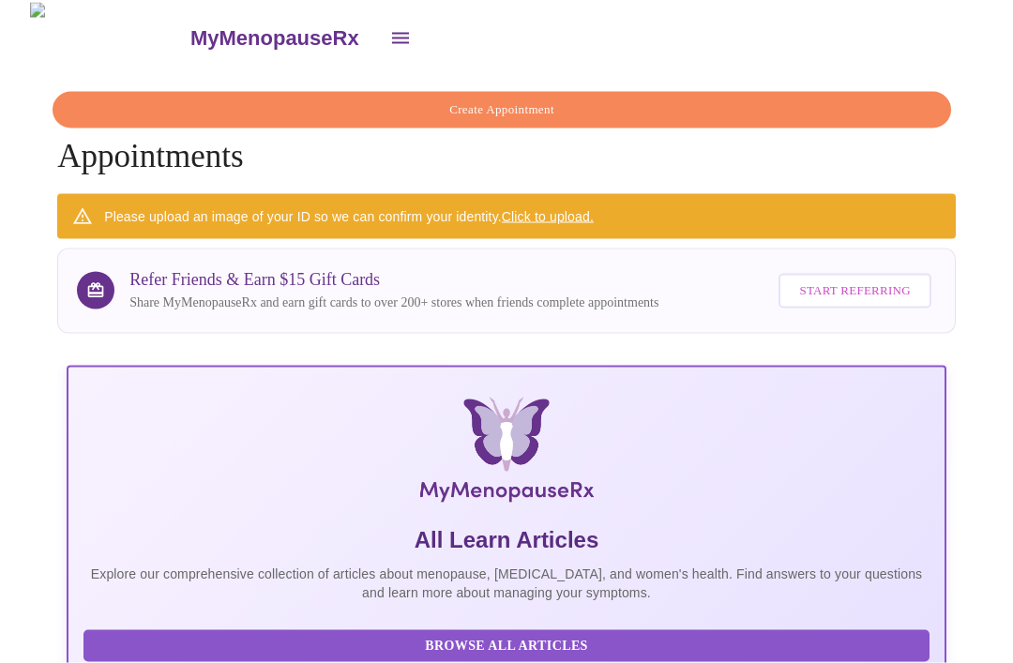
scroll to position [0, 0]
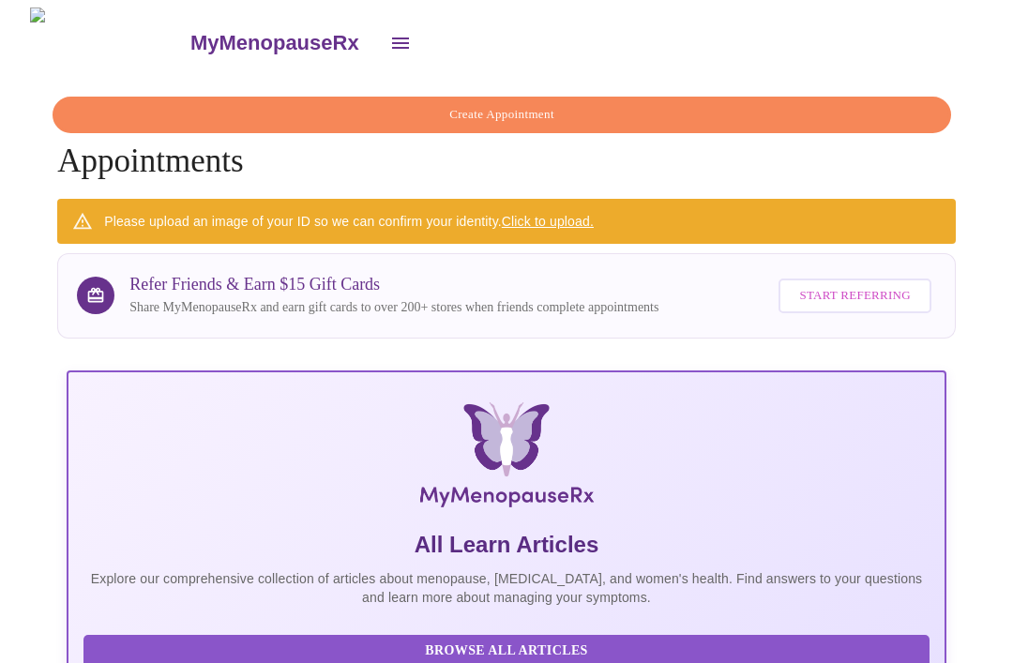
click at [557, 214] on link "Click to upload." at bounding box center [548, 221] width 92 height 15
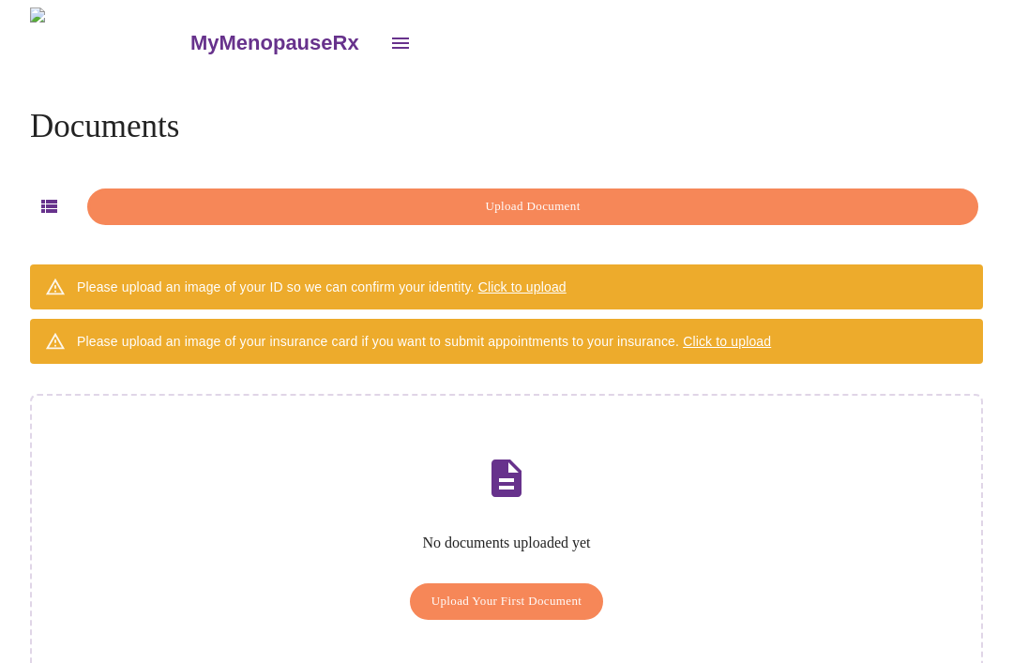
click at [563, 591] on span "Upload Your First Document" at bounding box center [506, 602] width 151 height 22
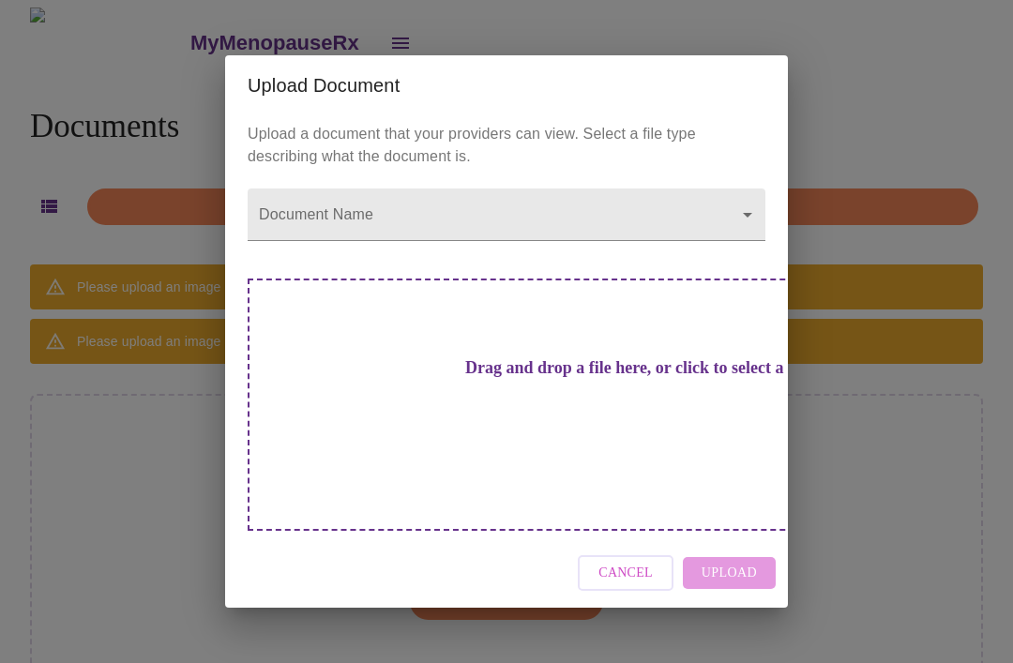
click at [748, 242] on body "MyMenopauseRx Documents Upload Document Please upload an image of your ID so we…" at bounding box center [507, 364] width 998 height 713
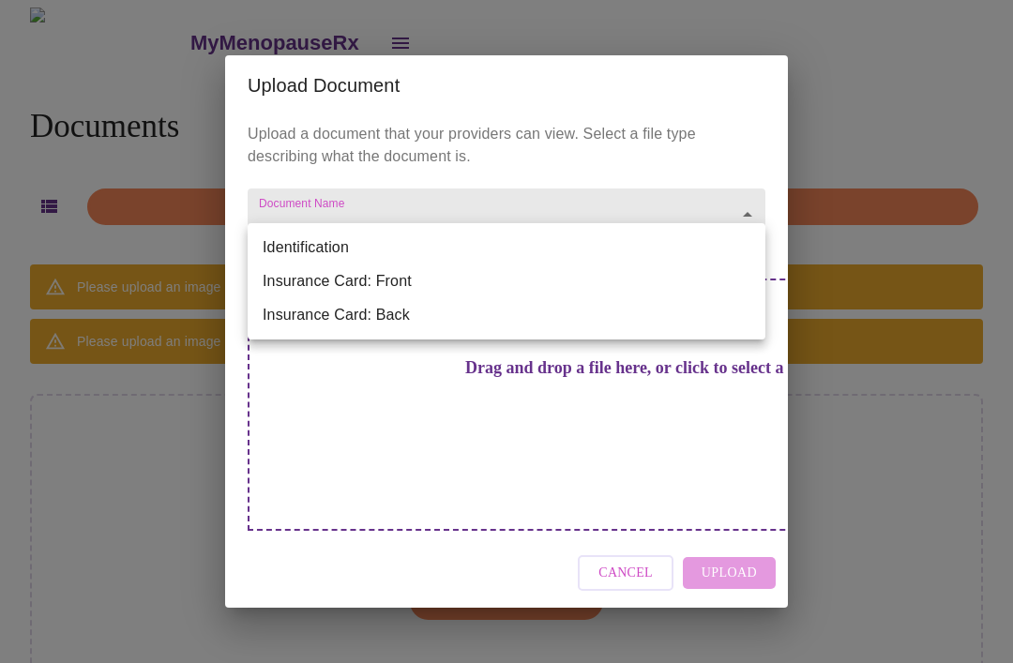
click at [728, 172] on div at bounding box center [506, 331] width 1013 height 663
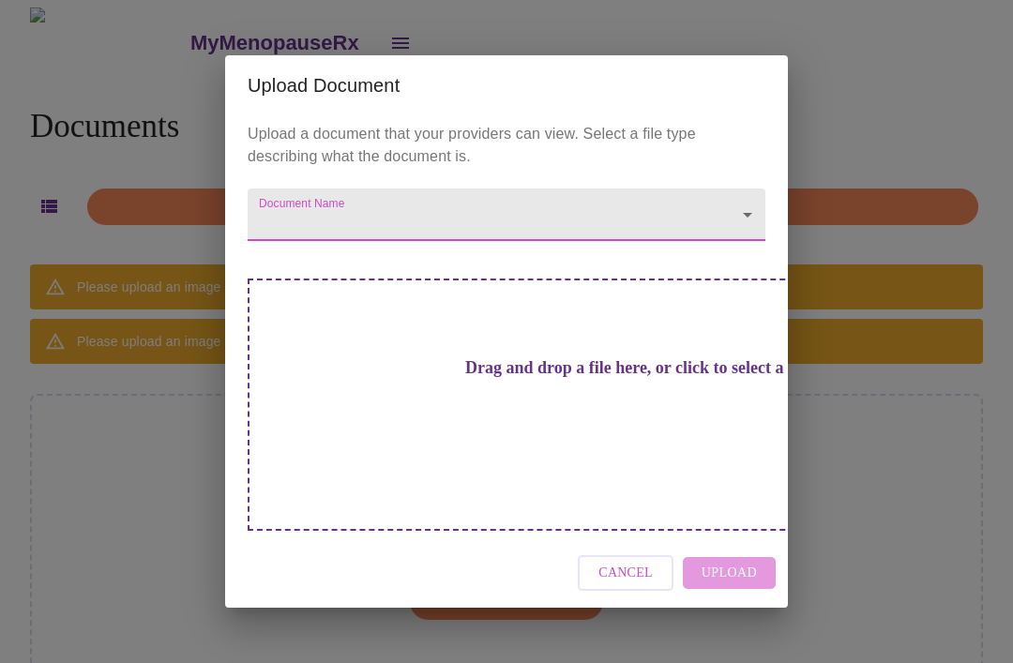
click at [627, 562] on span "Cancel" at bounding box center [625, 573] width 54 height 23
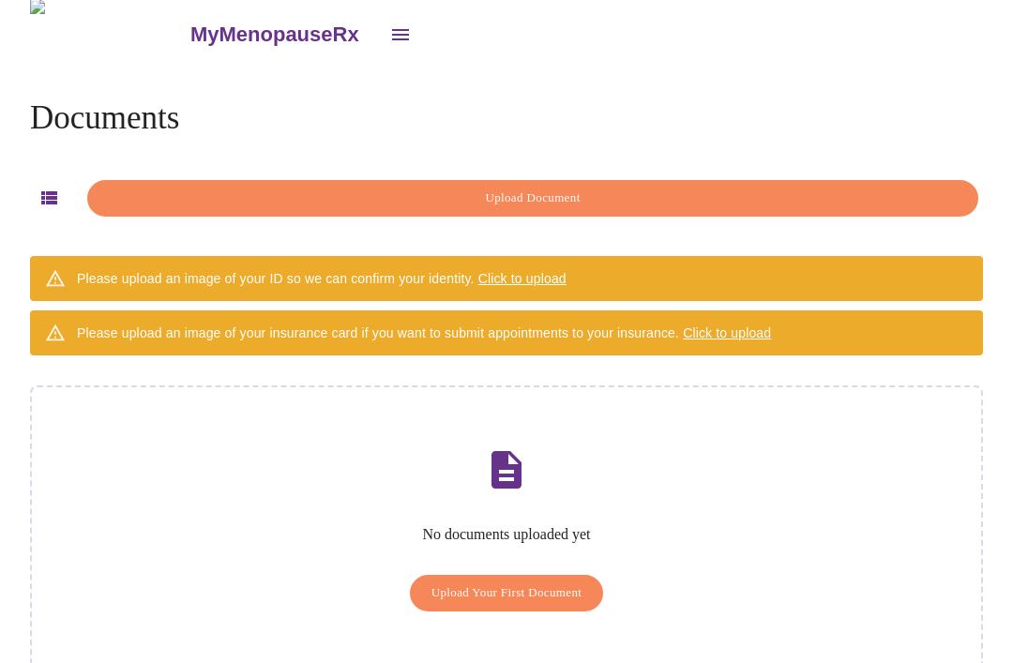
scroll to position [60, 0]
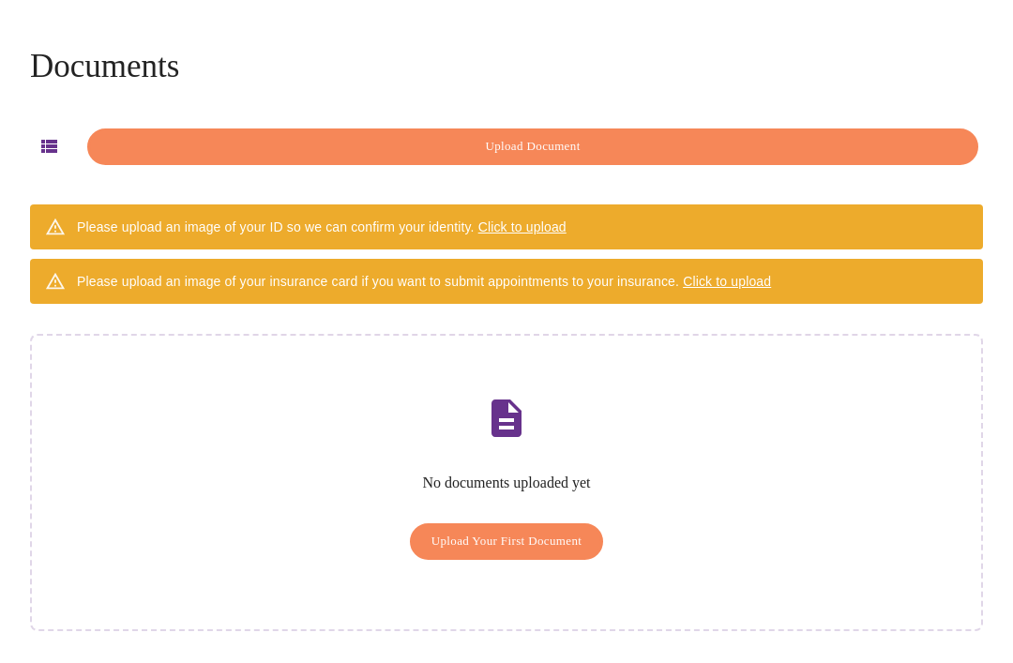
click at [529, 219] on span "Click to upload" at bounding box center [522, 226] width 88 height 15
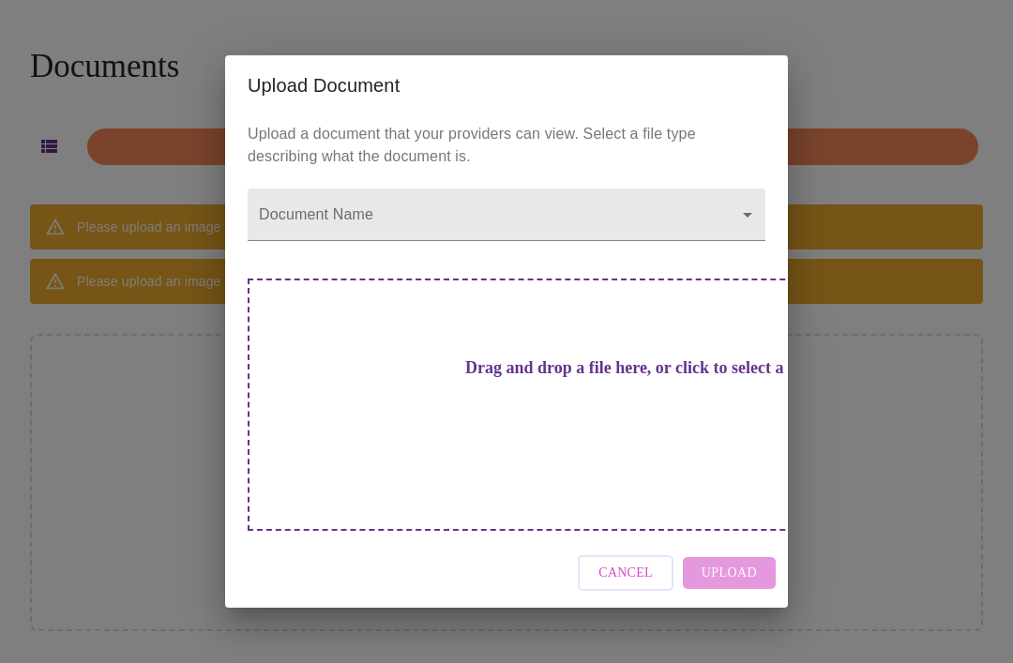
click at [738, 544] on div "Cancel Upload" at bounding box center [506, 573] width 563 height 70
click at [740, 538] on div "Cancel Upload" at bounding box center [506, 573] width 563 height 70
click at [720, 382] on div "Drag and drop a file here, or click to select a file" at bounding box center [638, 404] width 780 height 252
click at [662, 384] on div "Drag and drop a file here, or click to select a file" at bounding box center [638, 404] width 780 height 252
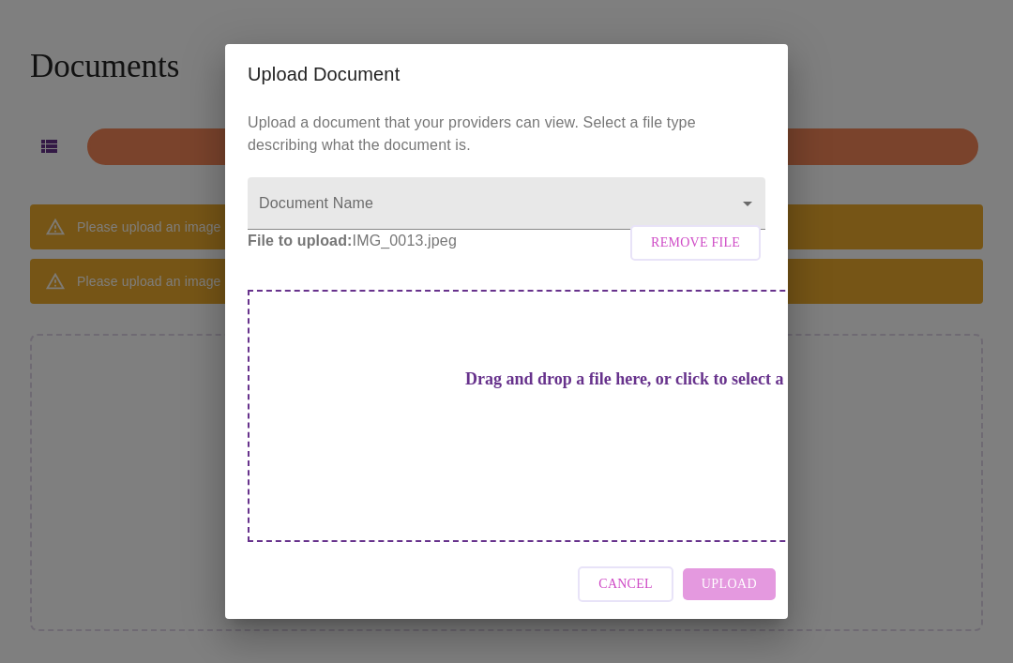
click at [742, 558] on div "Cancel Upload" at bounding box center [506, 584] width 563 height 70
click at [700, 433] on div "Drag and drop a file here, or click to select a file" at bounding box center [638, 416] width 780 height 252
click at [709, 255] on span "Remove File" at bounding box center [695, 243] width 89 height 23
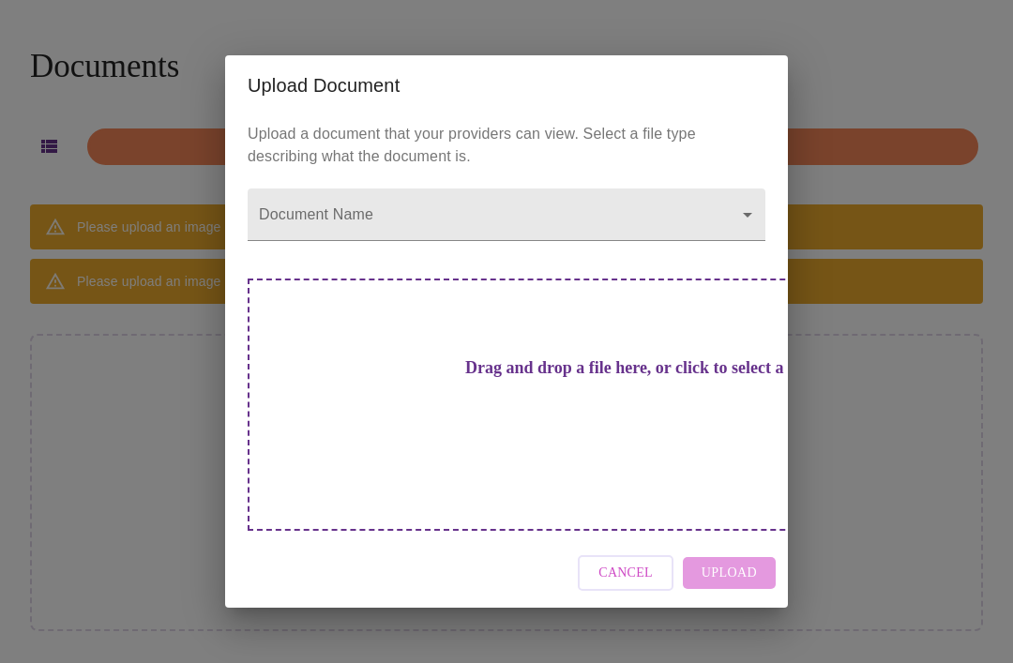
click at [624, 562] on span "Cancel" at bounding box center [625, 573] width 54 height 23
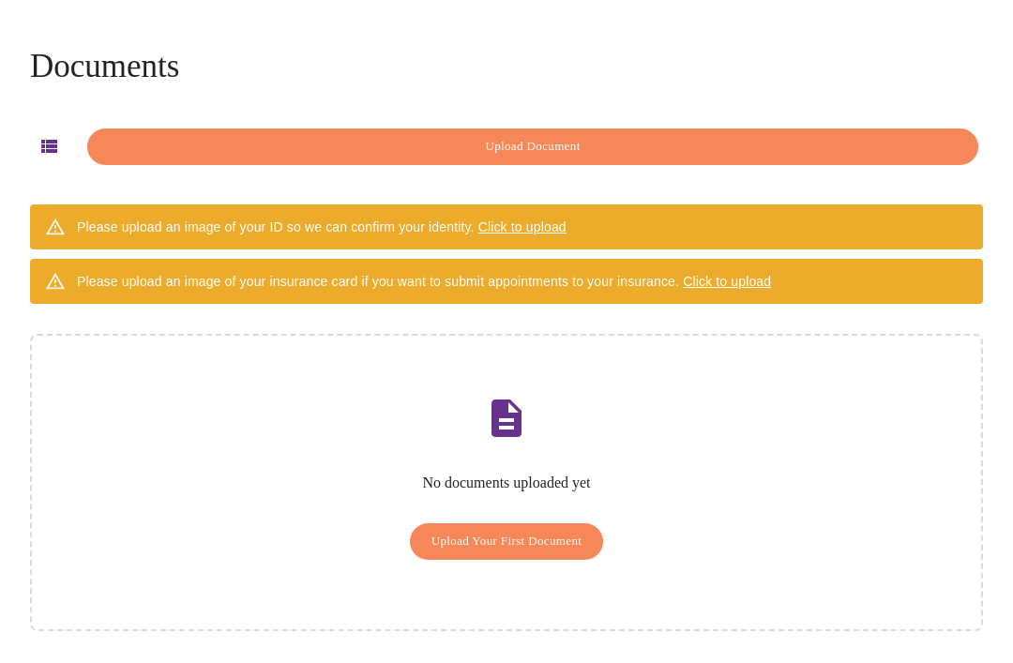
click at [5, 218] on div at bounding box center [9, 331] width 19 height 663
click at [521, 219] on span "Click to upload" at bounding box center [522, 226] width 88 height 15
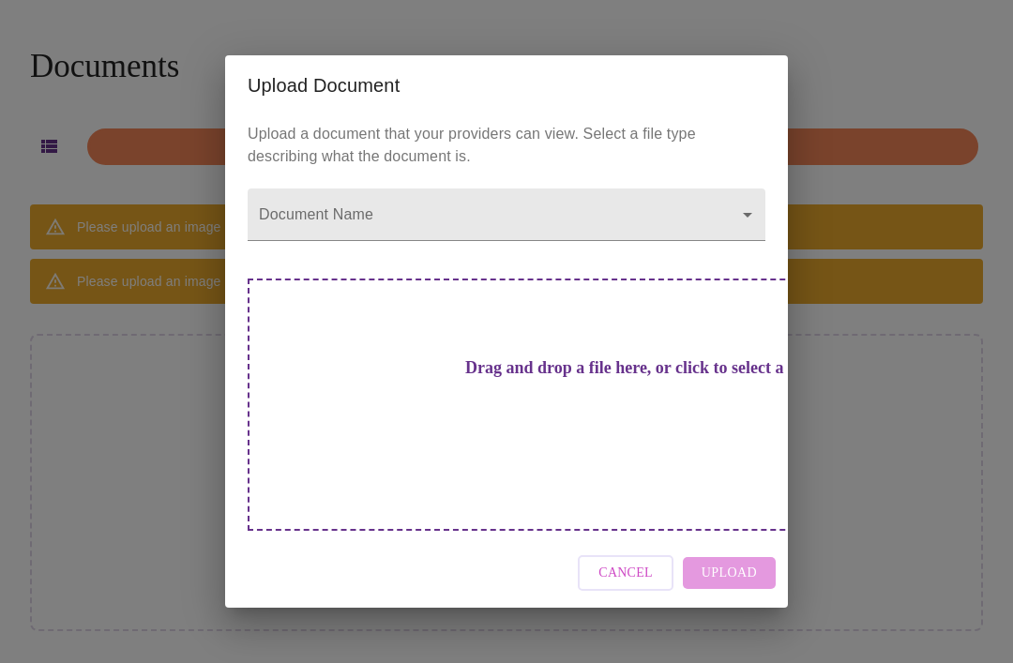
click at [746, 236] on body "MyMenopauseRx Documents Upload Document Please upload an image of your ID so we…" at bounding box center [507, 303] width 998 height 713
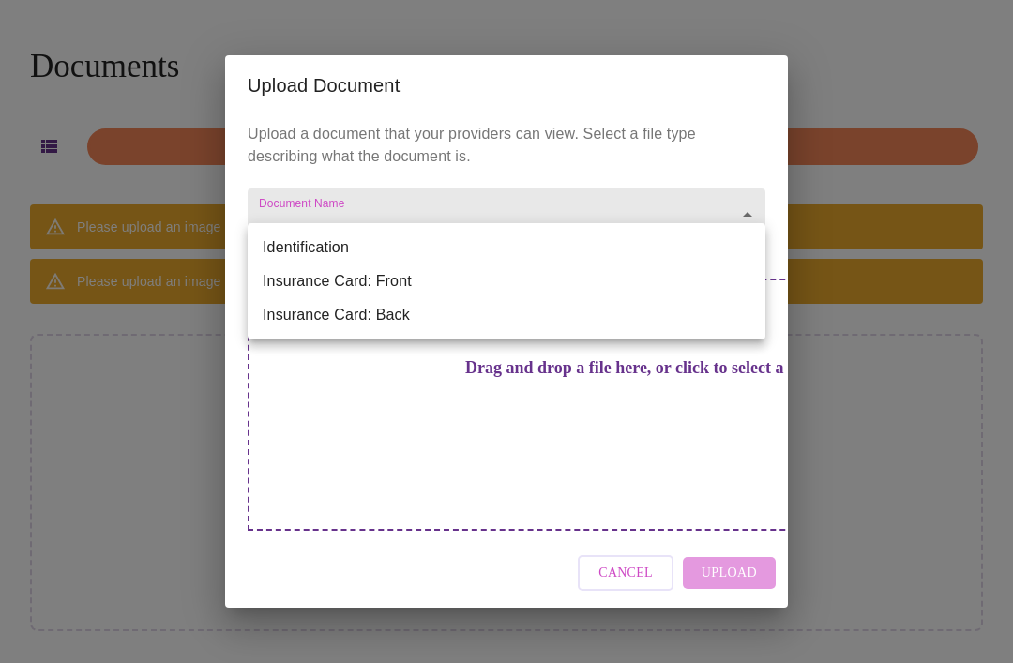
click at [729, 141] on div at bounding box center [506, 331] width 1013 height 663
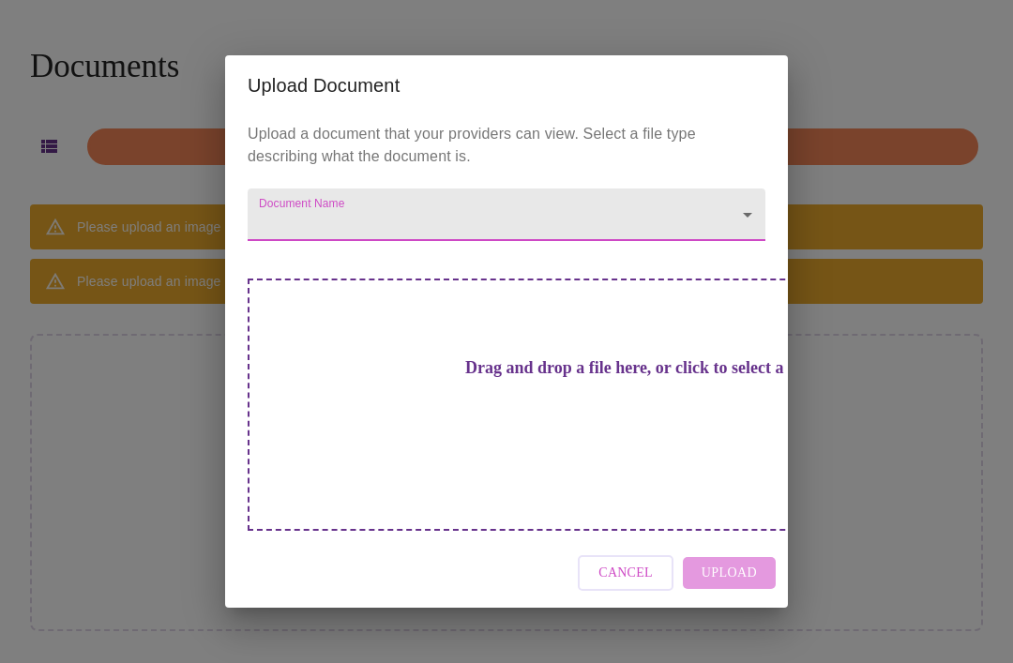
click at [825, 83] on div "Upload Document Upload a document that your providers can view. Select a file t…" at bounding box center [506, 331] width 1013 height 663
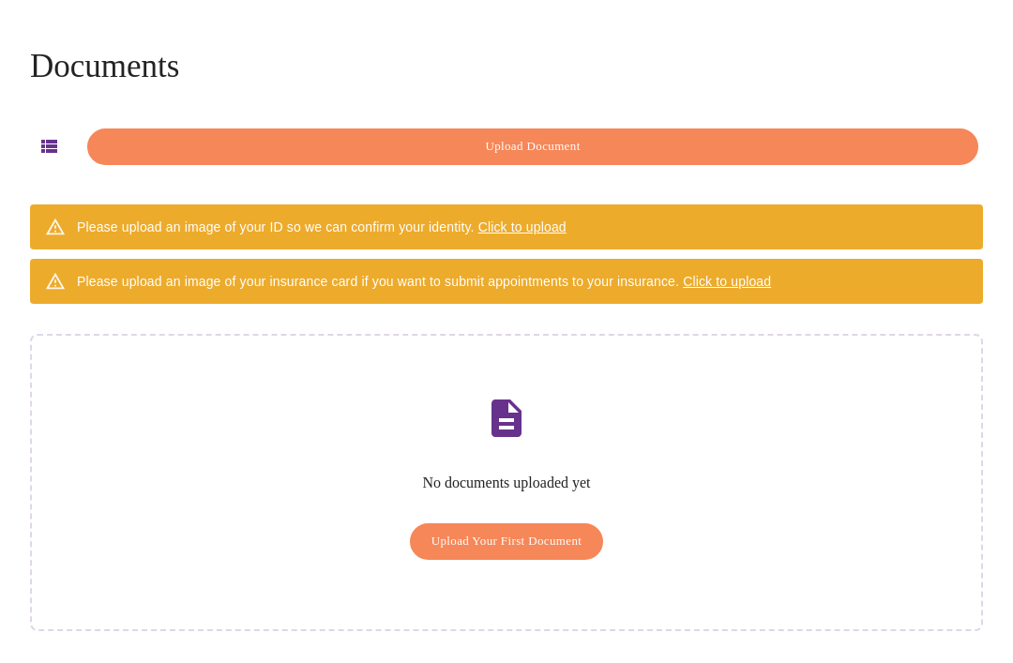
click at [535, 222] on span "Click to upload" at bounding box center [522, 226] width 88 height 15
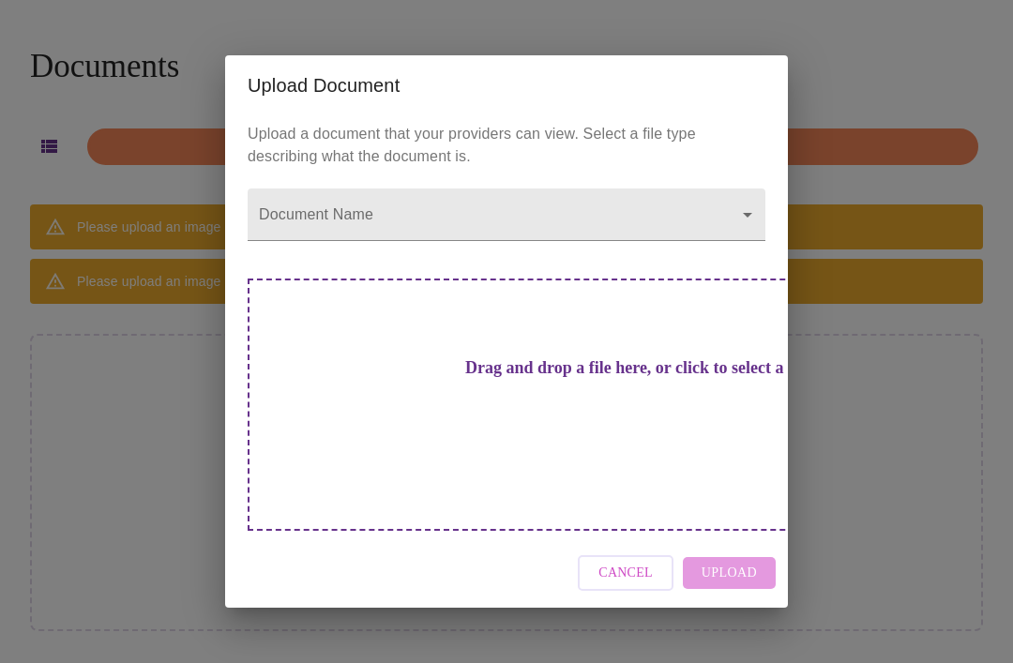
click at [670, 368] on div "Drag and drop a file here, or click to select a file" at bounding box center [638, 404] width 780 height 252
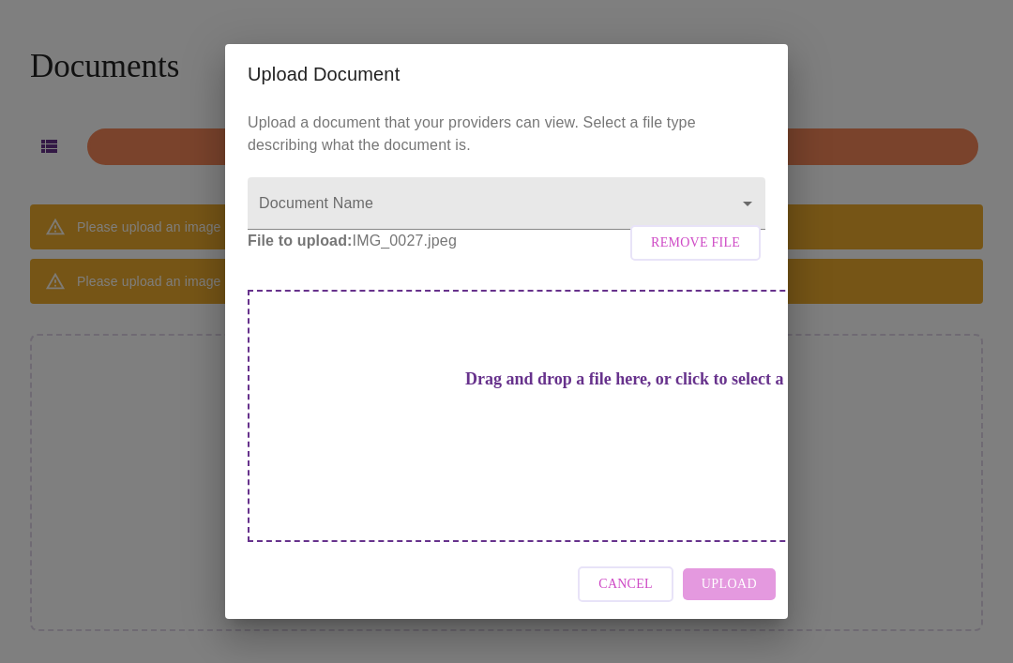
click at [742, 565] on div "Cancel Upload" at bounding box center [506, 584] width 563 height 70
click at [739, 555] on div "Cancel Upload" at bounding box center [506, 584] width 563 height 70
click at [380, 252] on p "File to upload: IMG_0027.jpeg Remove File" at bounding box center [507, 241] width 518 height 23
click at [690, 417] on div "Drag and drop a file here, or click to select a file" at bounding box center [638, 416] width 780 height 252
click at [683, 209] on body "MyMenopauseRx Documents Upload Document Please upload an image of your ID so we…" at bounding box center [507, 303] width 998 height 713
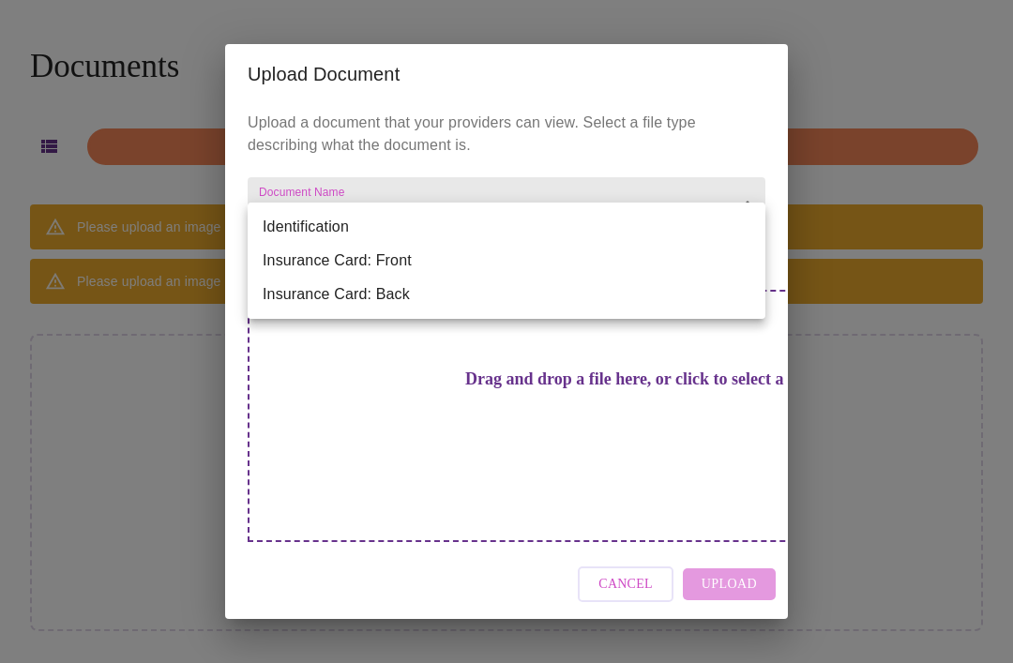
click at [313, 232] on li "Identification" at bounding box center [507, 227] width 518 height 34
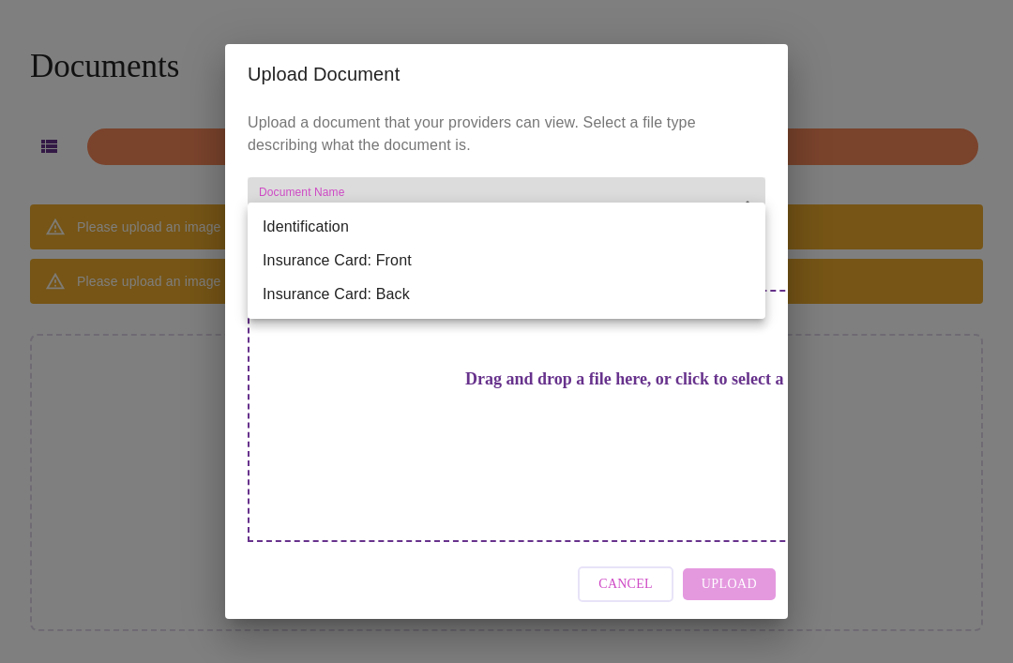
type input "Identification"
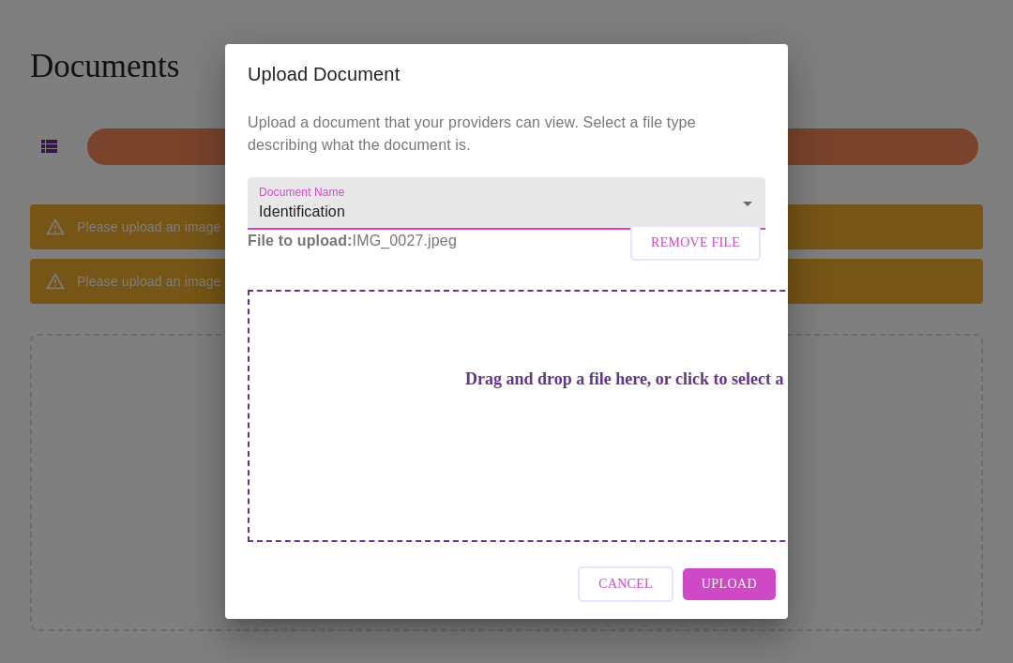
click at [738, 573] on span "Upload" at bounding box center [728, 584] width 55 height 23
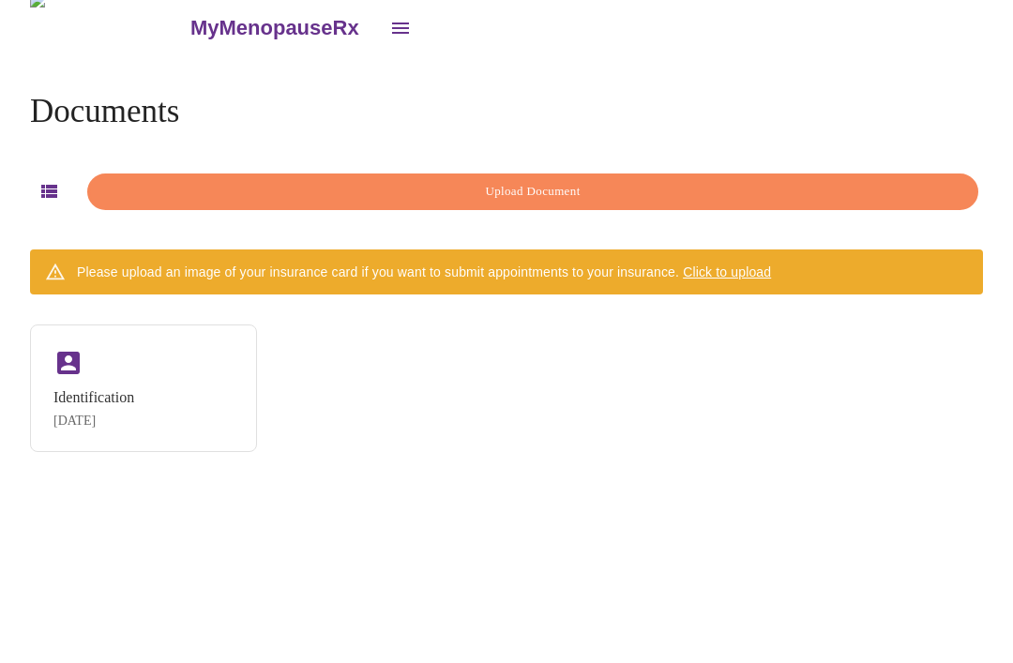
click at [156, 338] on div "Identification [DATE]" at bounding box center [143, 388] width 227 height 128
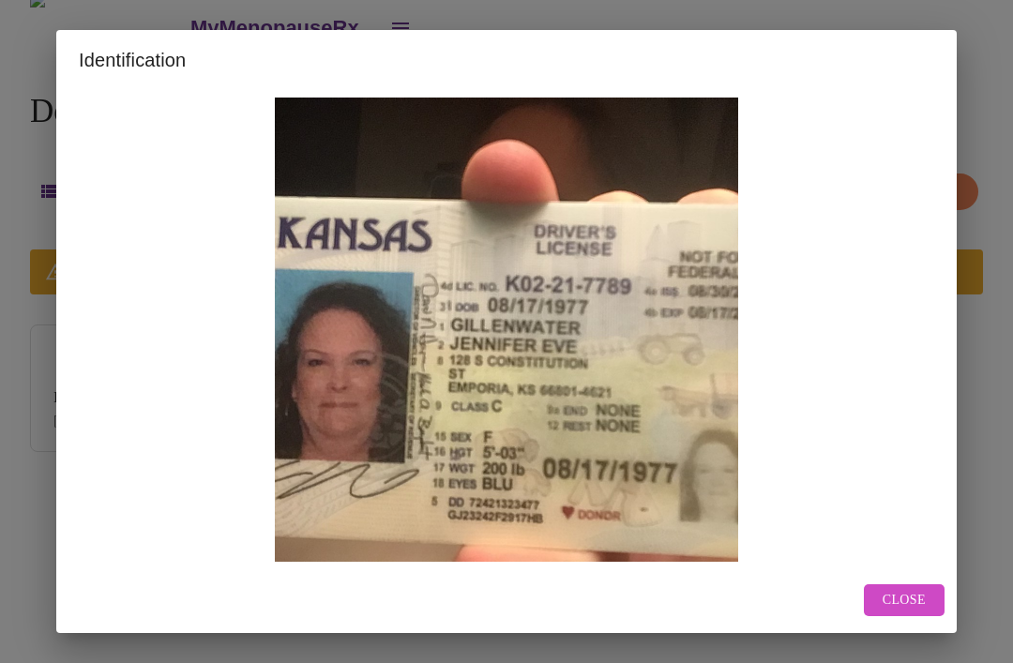
click at [913, 605] on span "Close" at bounding box center [903, 600] width 43 height 23
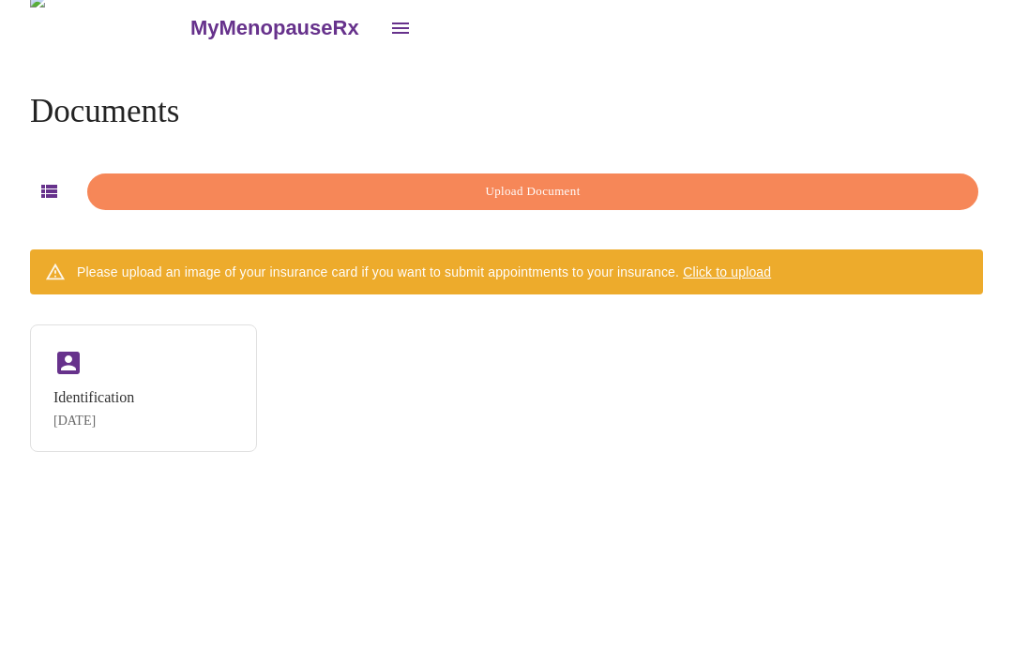
click at [801, 181] on span "Upload Document" at bounding box center [533, 192] width 848 height 22
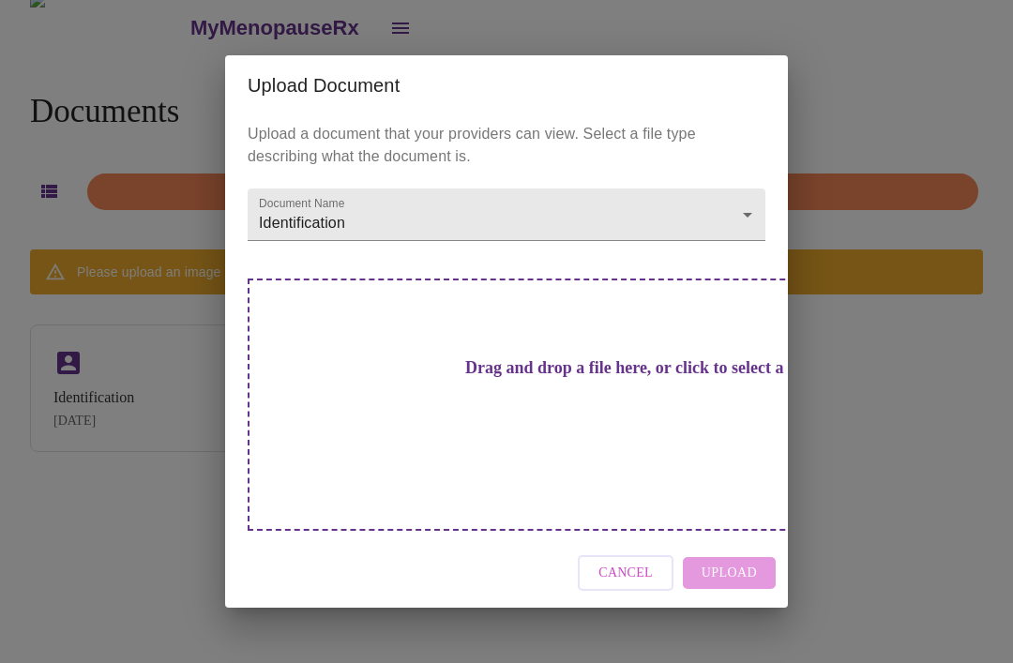
click at [887, 72] on div "Upload Document Upload a document that your providers can view. Select a file t…" at bounding box center [506, 331] width 1013 height 663
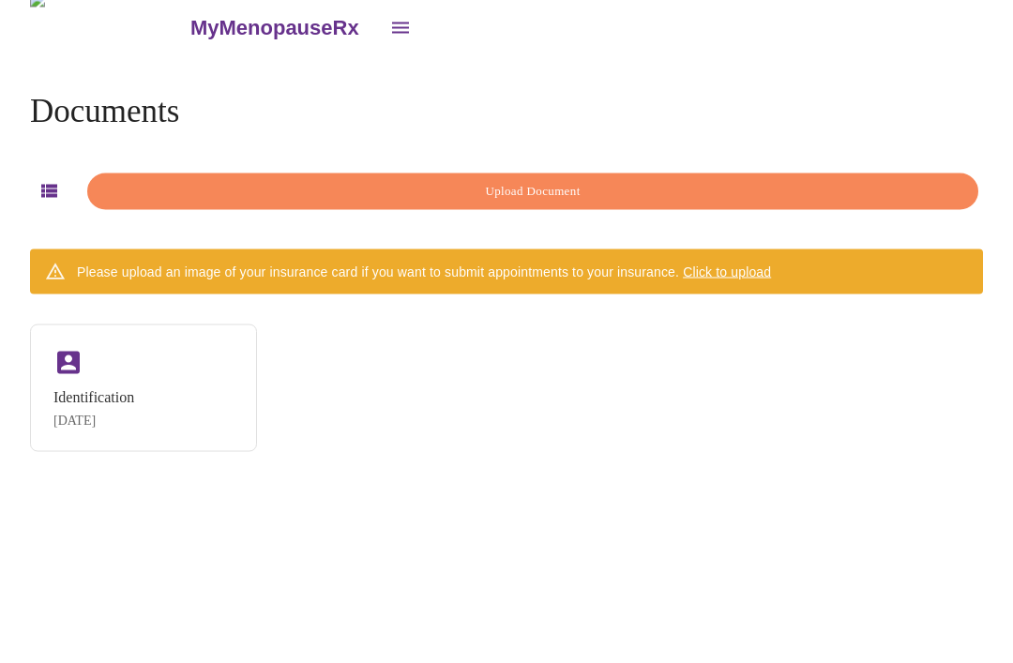
scroll to position [0, 0]
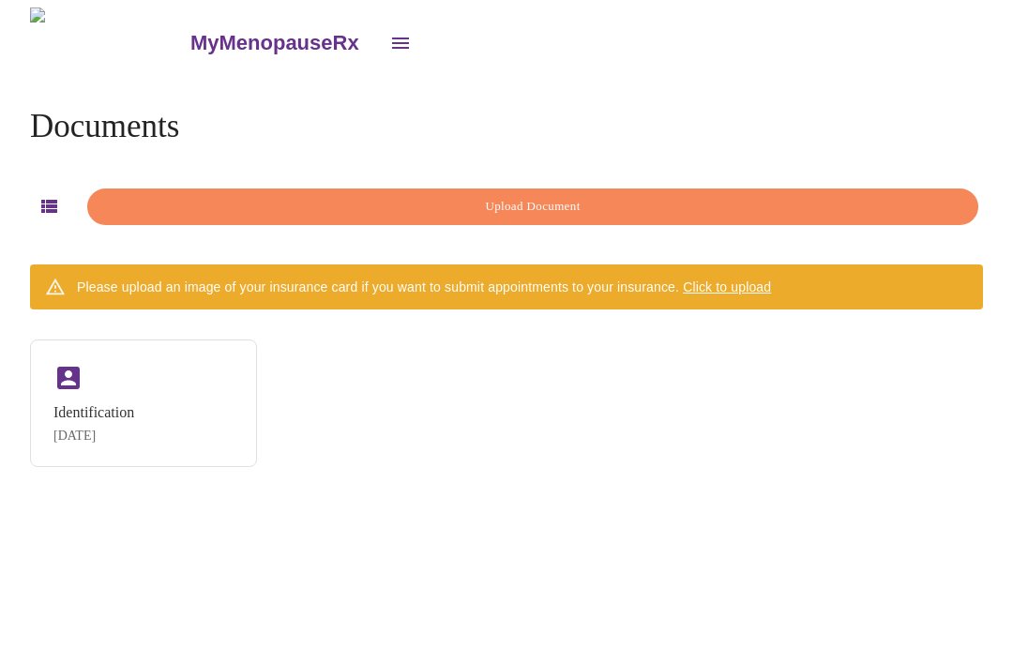
click at [378, 21] on button "open drawer" at bounding box center [400, 43] width 45 height 45
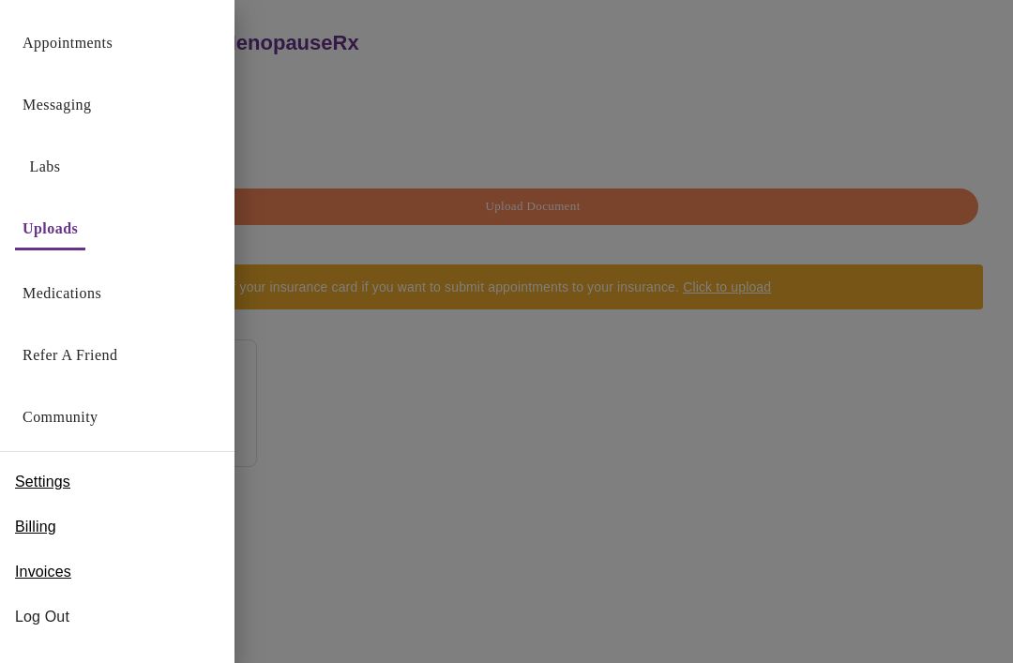
click at [61, 159] on link "Labs" at bounding box center [45, 167] width 31 height 26
